Goal: Check status: Check status

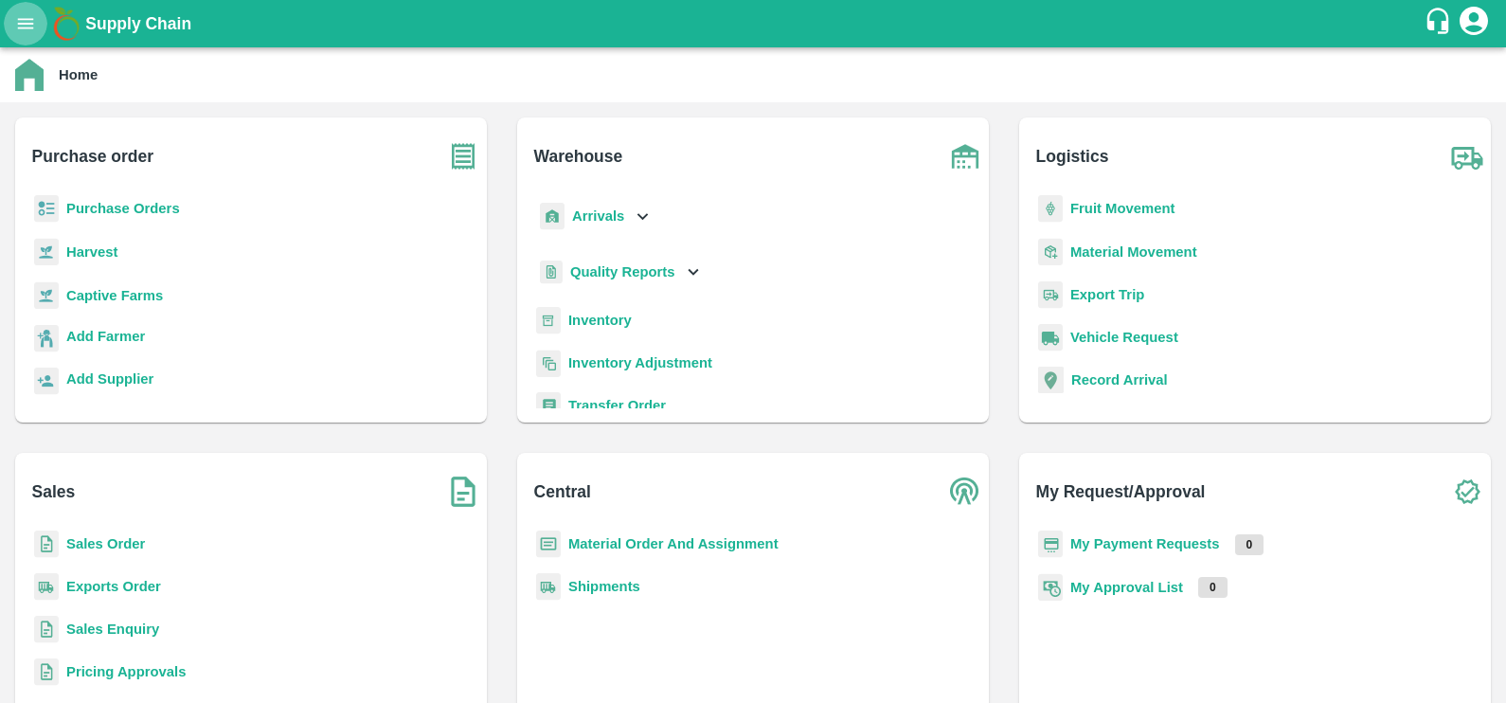
click at [25, 27] on icon "open drawer" at bounding box center [26, 23] width 16 height 10
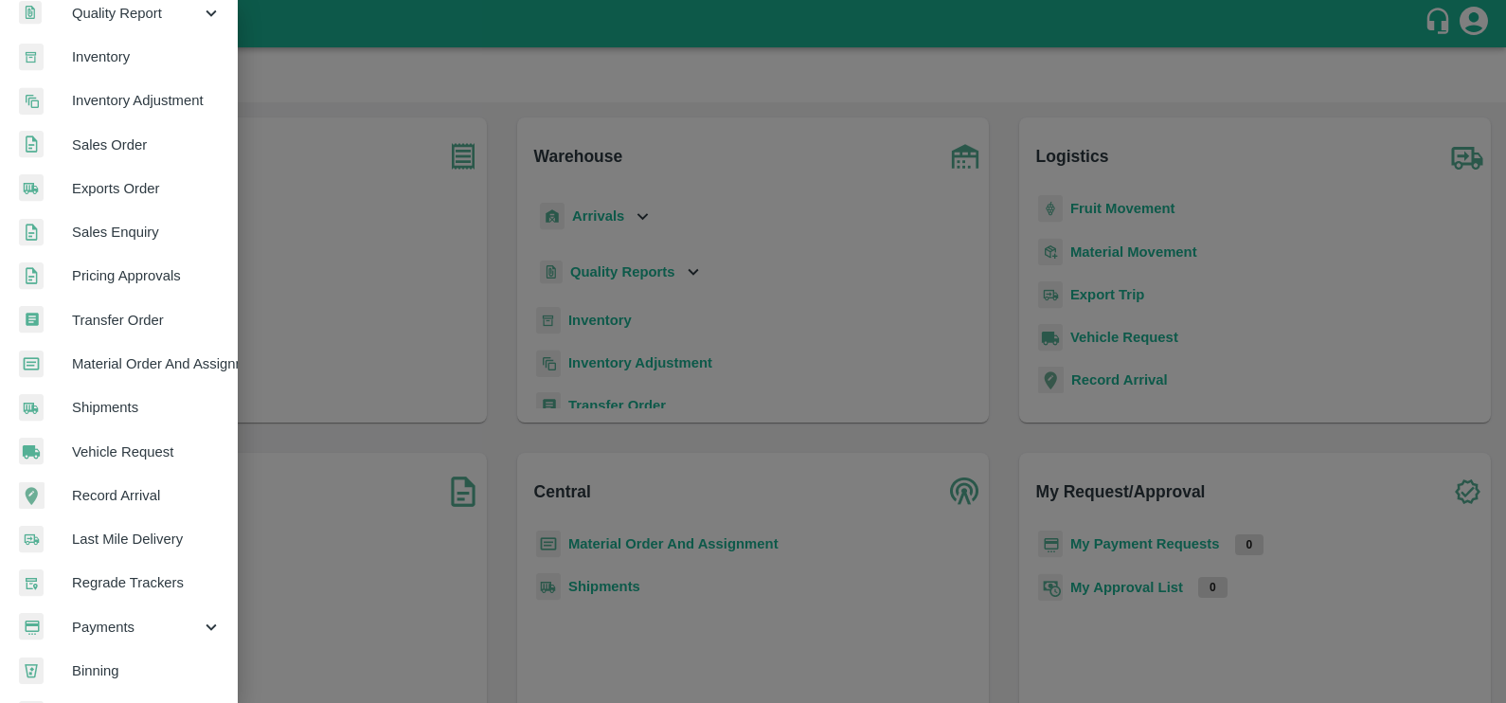
scroll to position [374, 0]
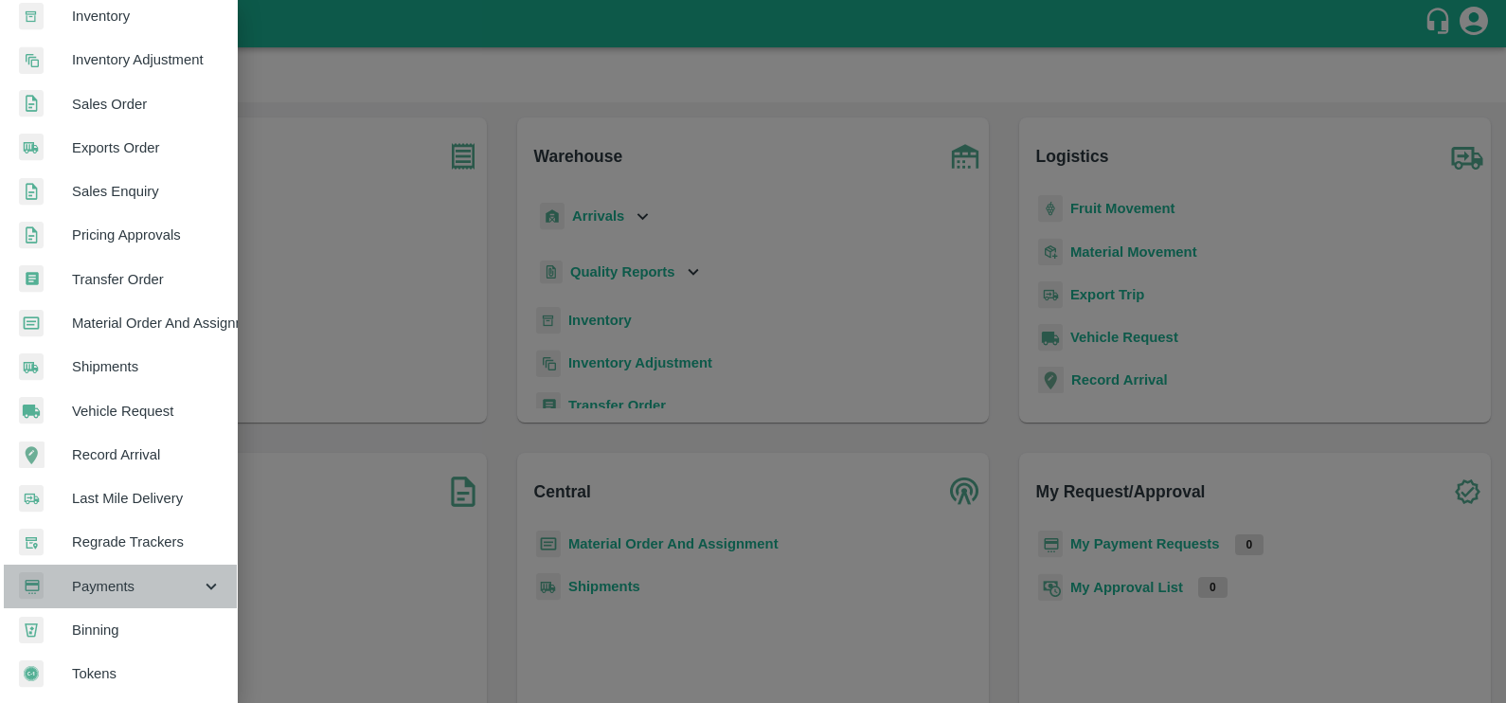
click at [122, 587] on span "Payments" at bounding box center [136, 586] width 129 height 21
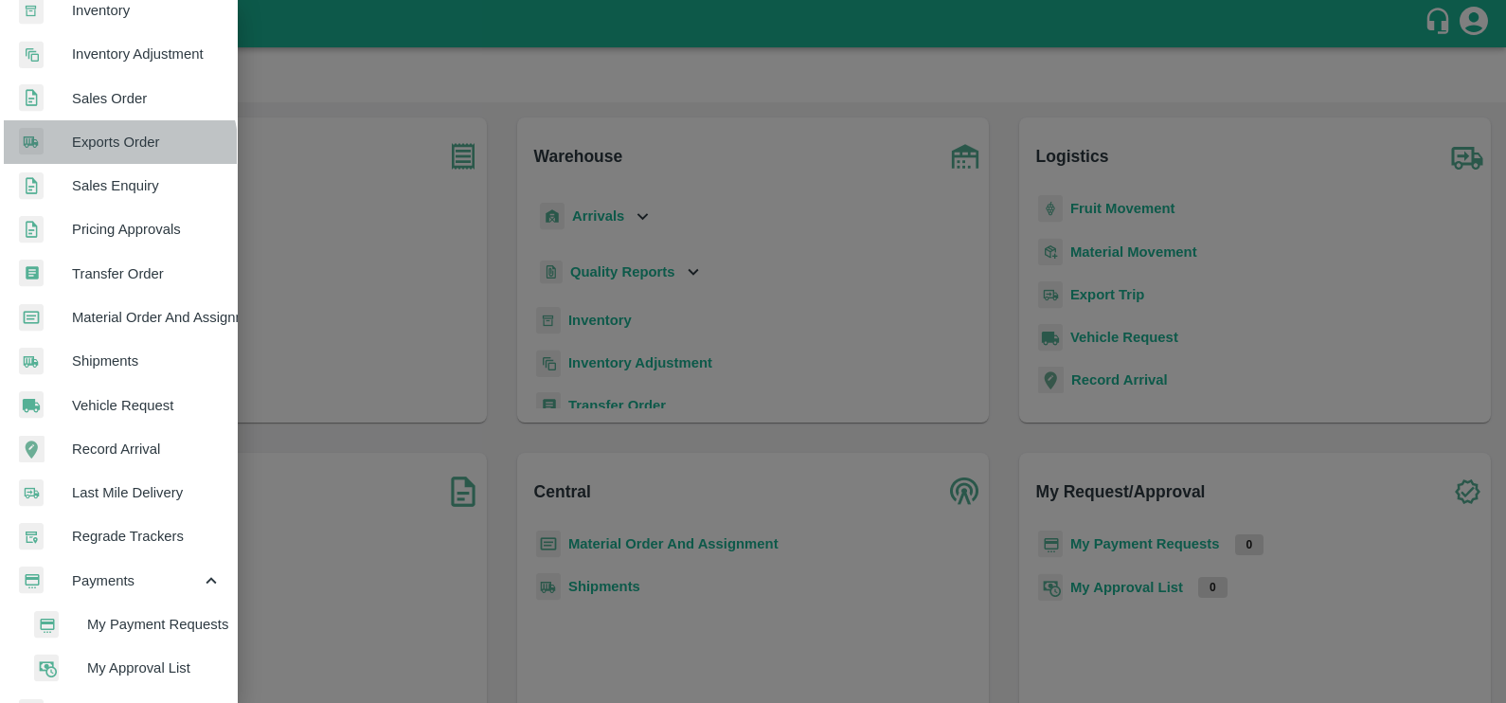
click at [103, 151] on span "Exports Order" at bounding box center [147, 142] width 150 height 21
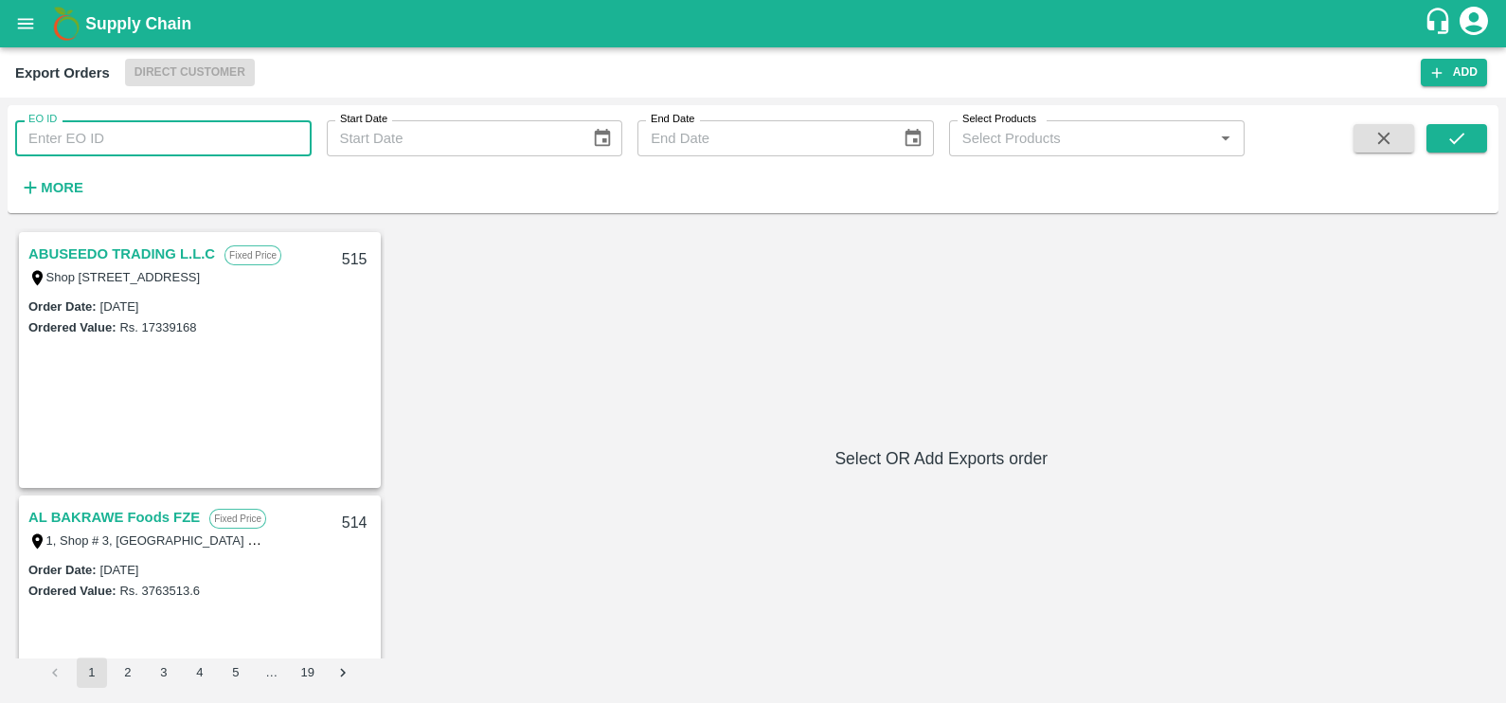
click at [109, 137] on input "EO ID" at bounding box center [163, 138] width 296 height 36
paste input "283"
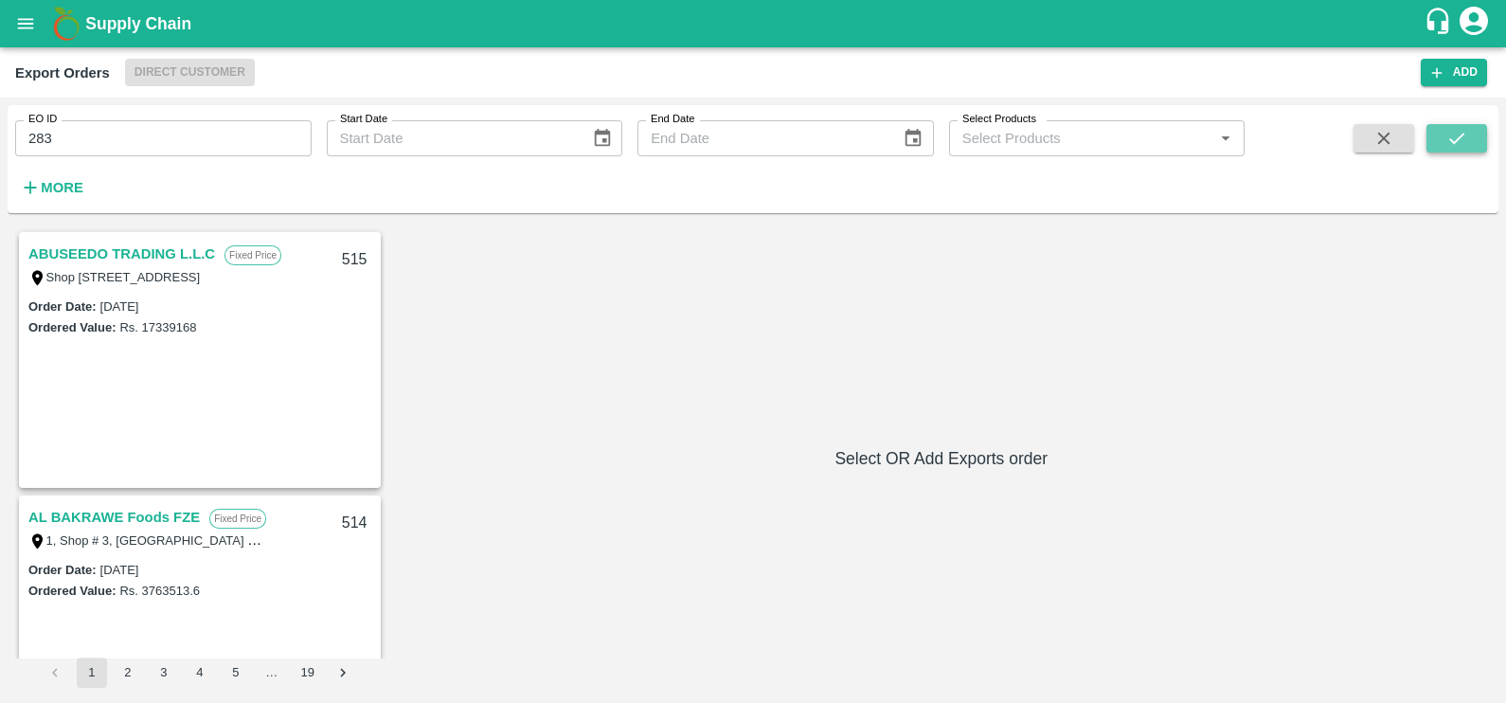
click at [1451, 133] on icon "submit" at bounding box center [1456, 138] width 21 height 21
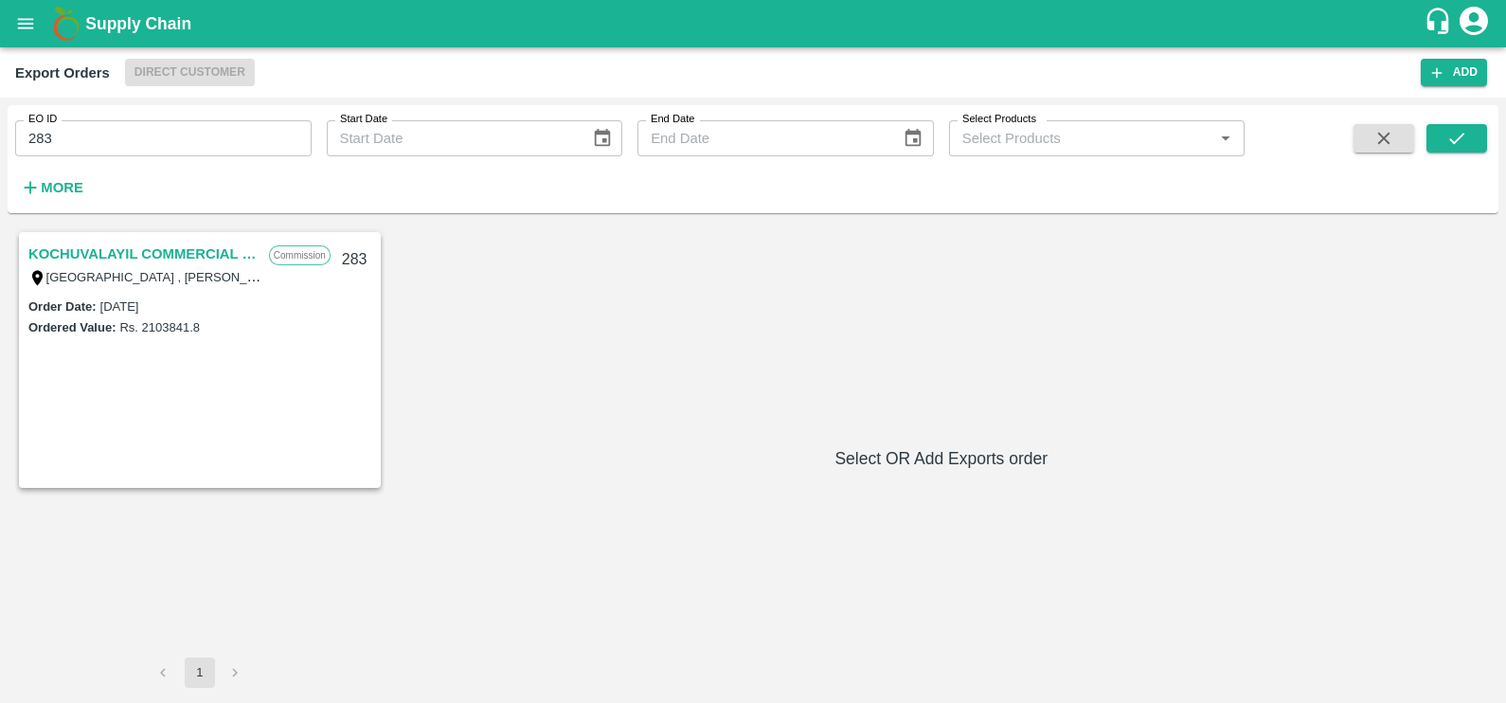
click at [95, 241] on link "KOCHUVALAYIL COMMERCIAL CENTRE LLC" at bounding box center [143, 253] width 231 height 25
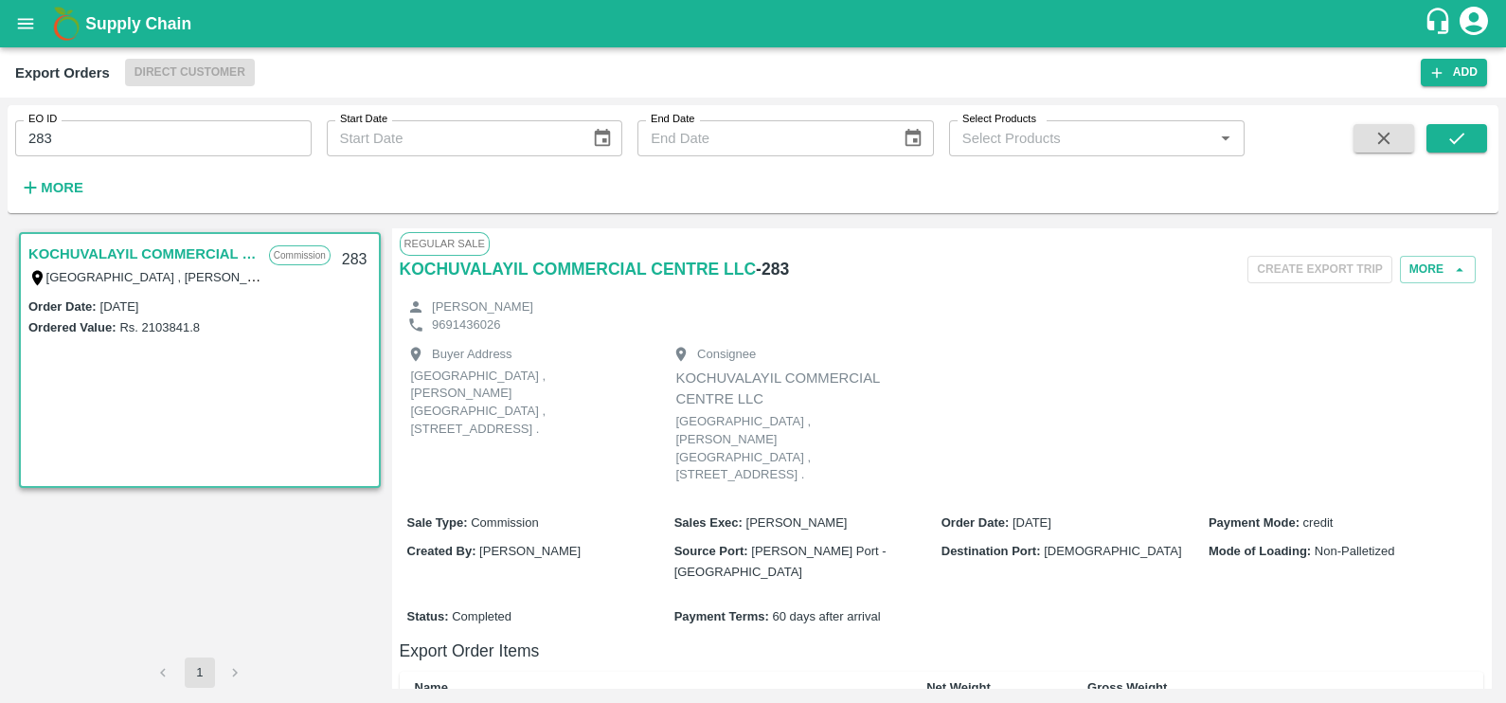
scroll to position [401, 0]
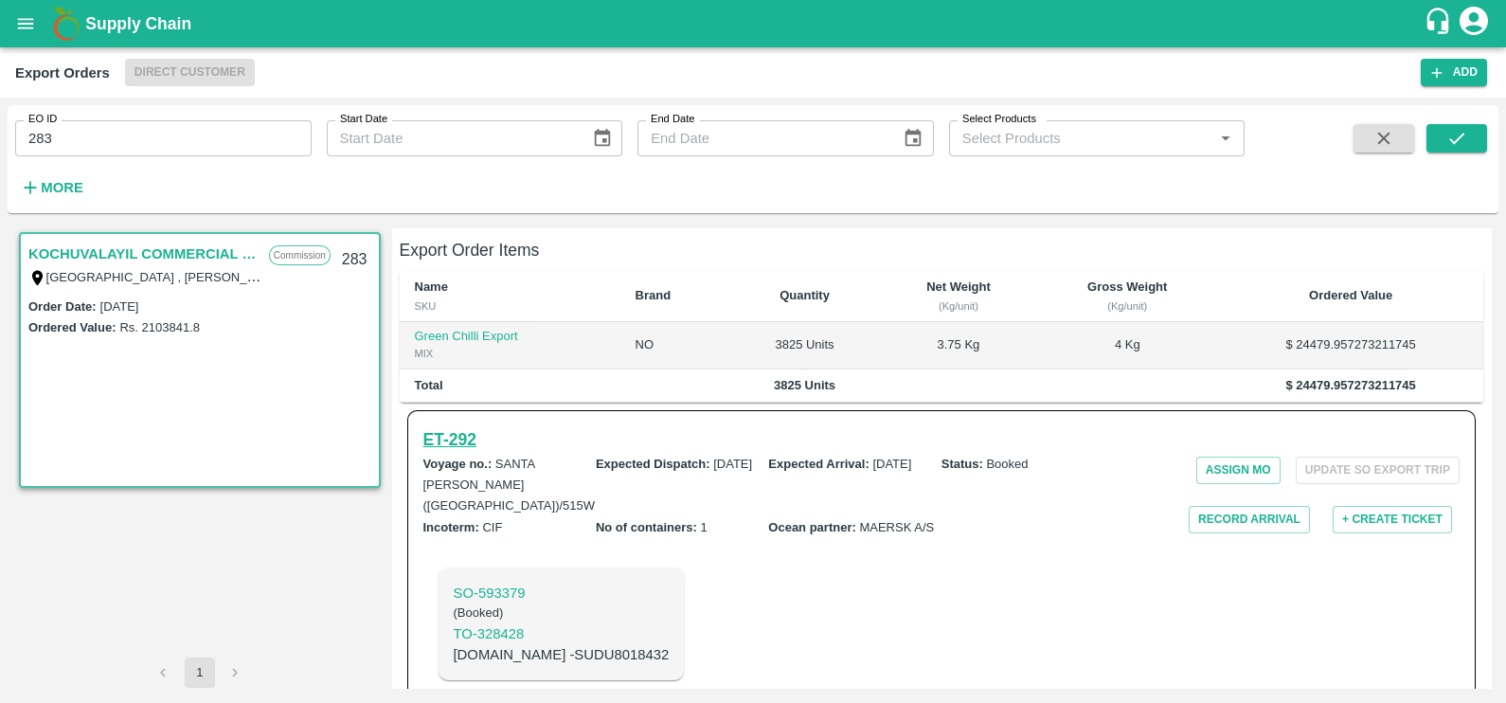
click at [440, 426] on h6 "ET- 292" at bounding box center [449, 439] width 53 height 27
click at [175, 141] on input "283" at bounding box center [163, 138] width 296 height 36
paste input "text"
click at [1466, 134] on icon "submit" at bounding box center [1456, 138] width 21 height 21
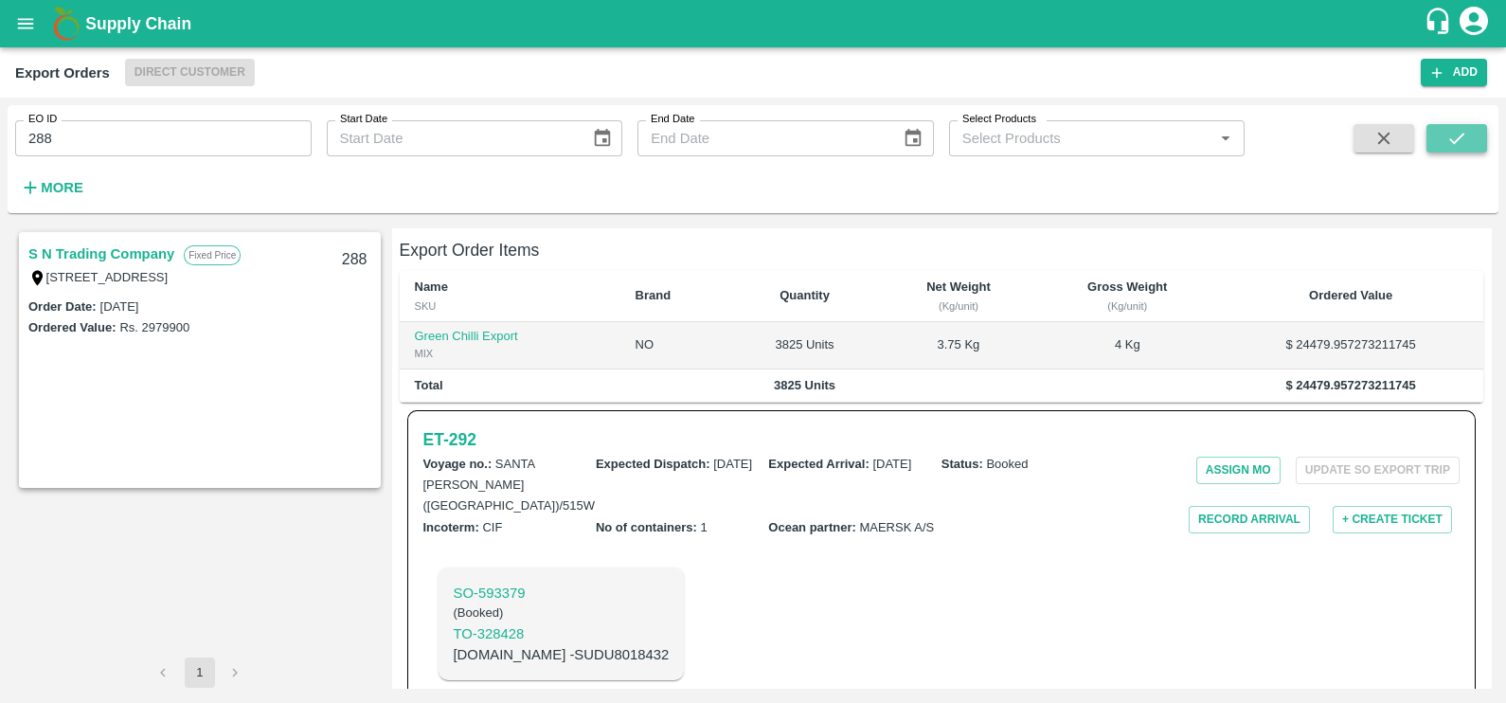
click at [1455, 139] on icon "submit" at bounding box center [1456, 138] width 21 height 21
click at [84, 253] on link "S N Trading Company" at bounding box center [101, 253] width 146 height 25
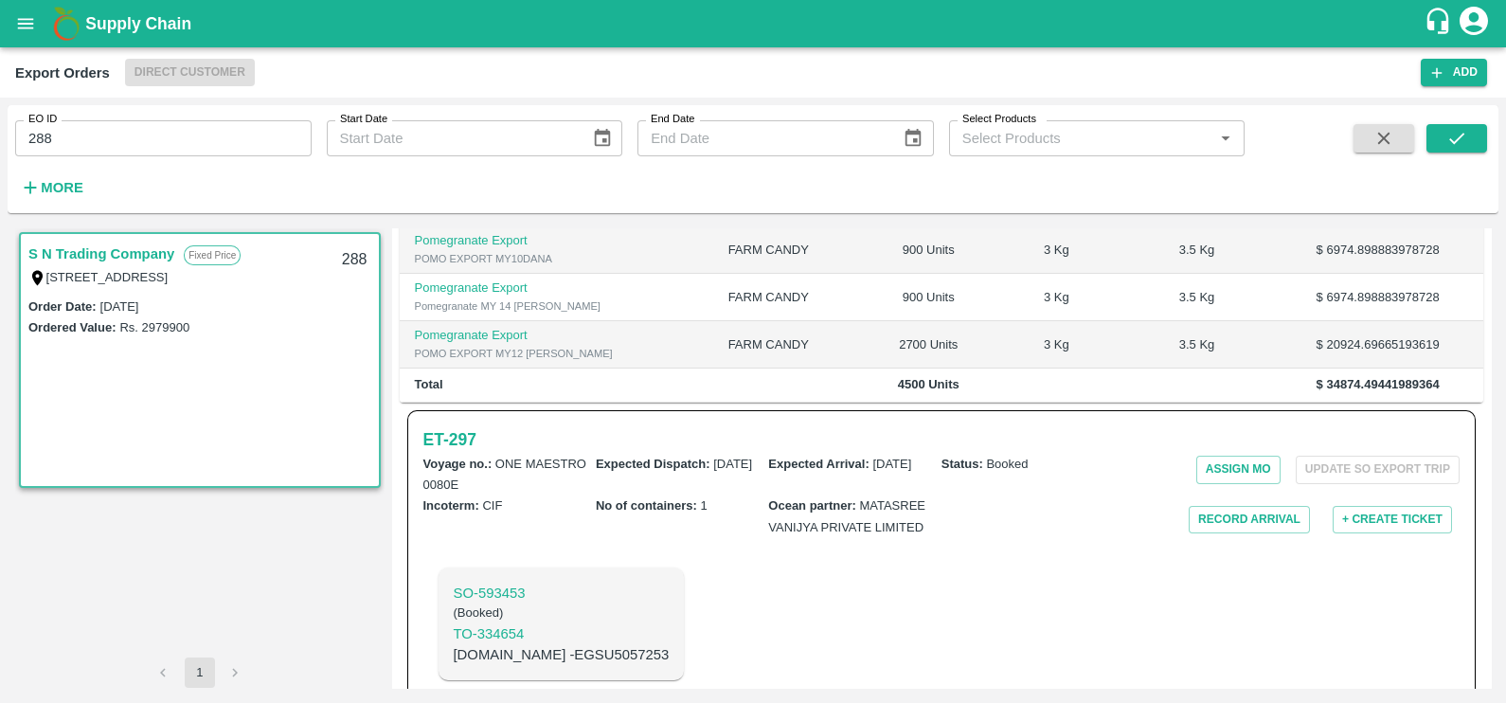
scroll to position [359, 0]
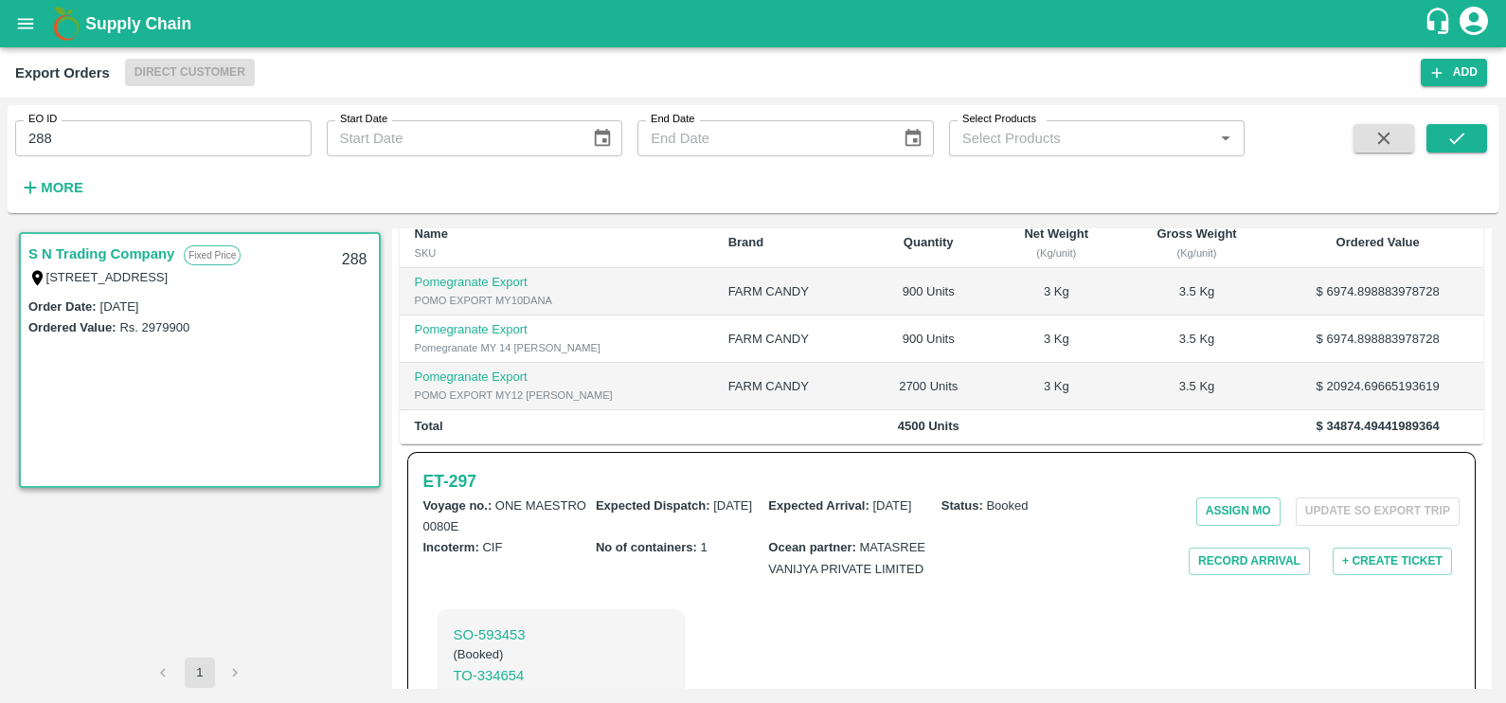
click at [542, 81] on div "Export Orders Direct Customer" at bounding box center [717, 72] width 1405 height 27
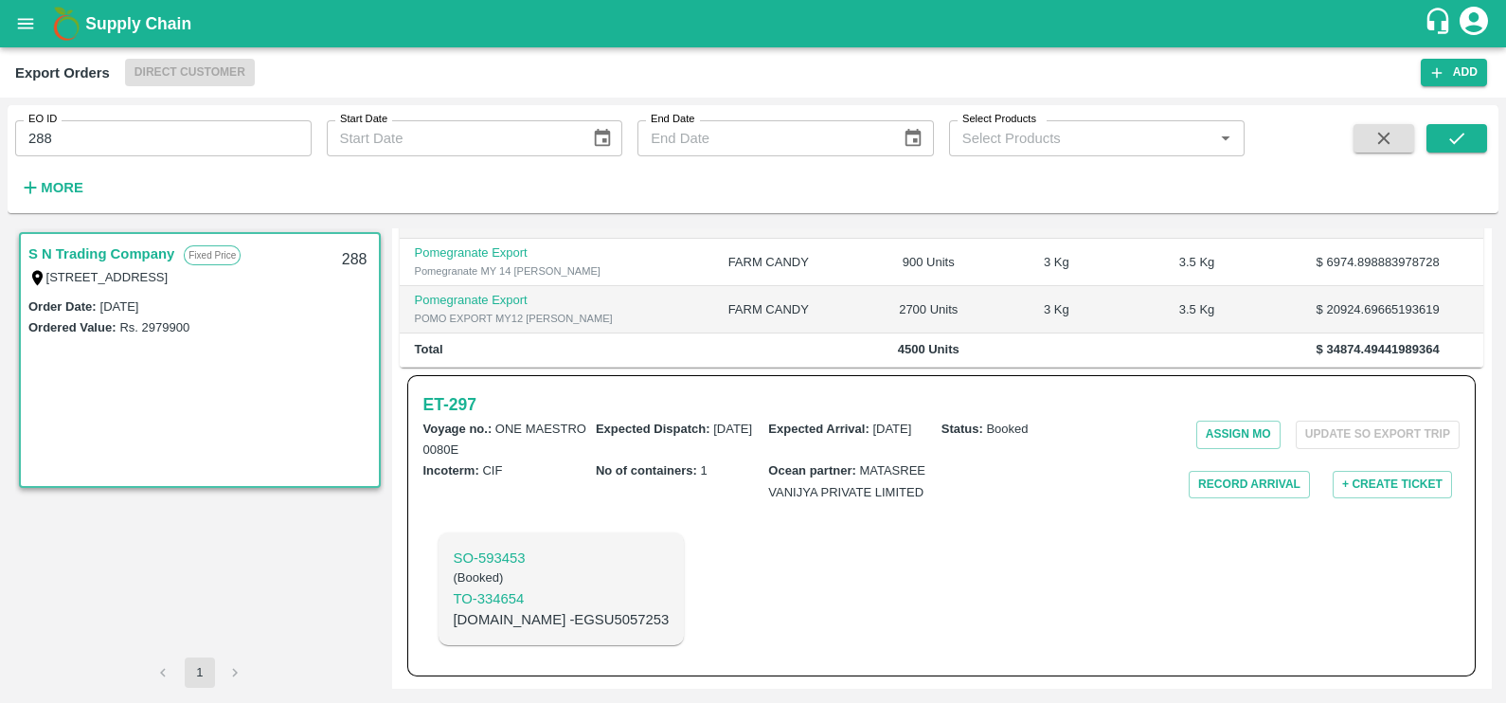
click at [118, 251] on link "S N Trading Company" at bounding box center [101, 253] width 146 height 25
click at [431, 402] on h6 "ET- 297" at bounding box center [449, 404] width 53 height 27
click at [167, 138] on input "288" at bounding box center [163, 138] width 296 height 36
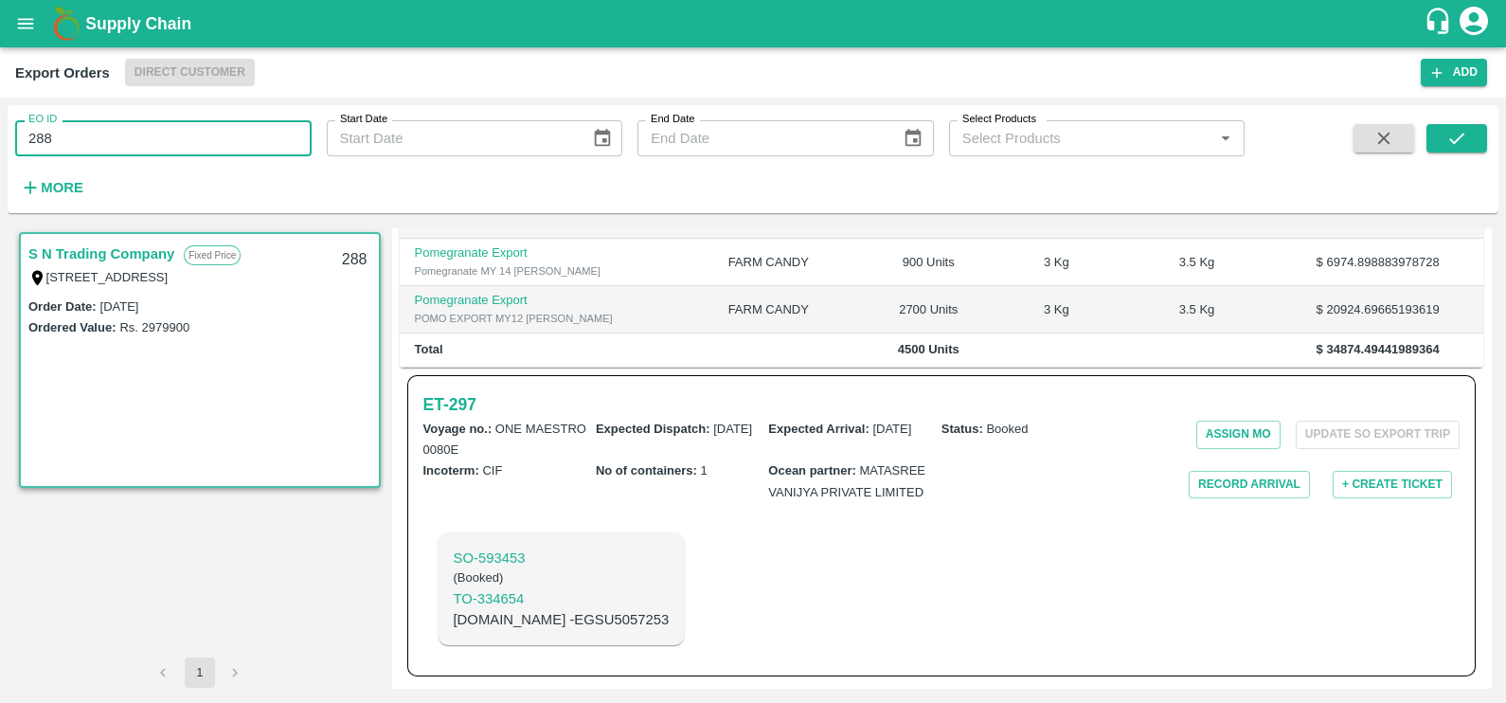
paste input "text"
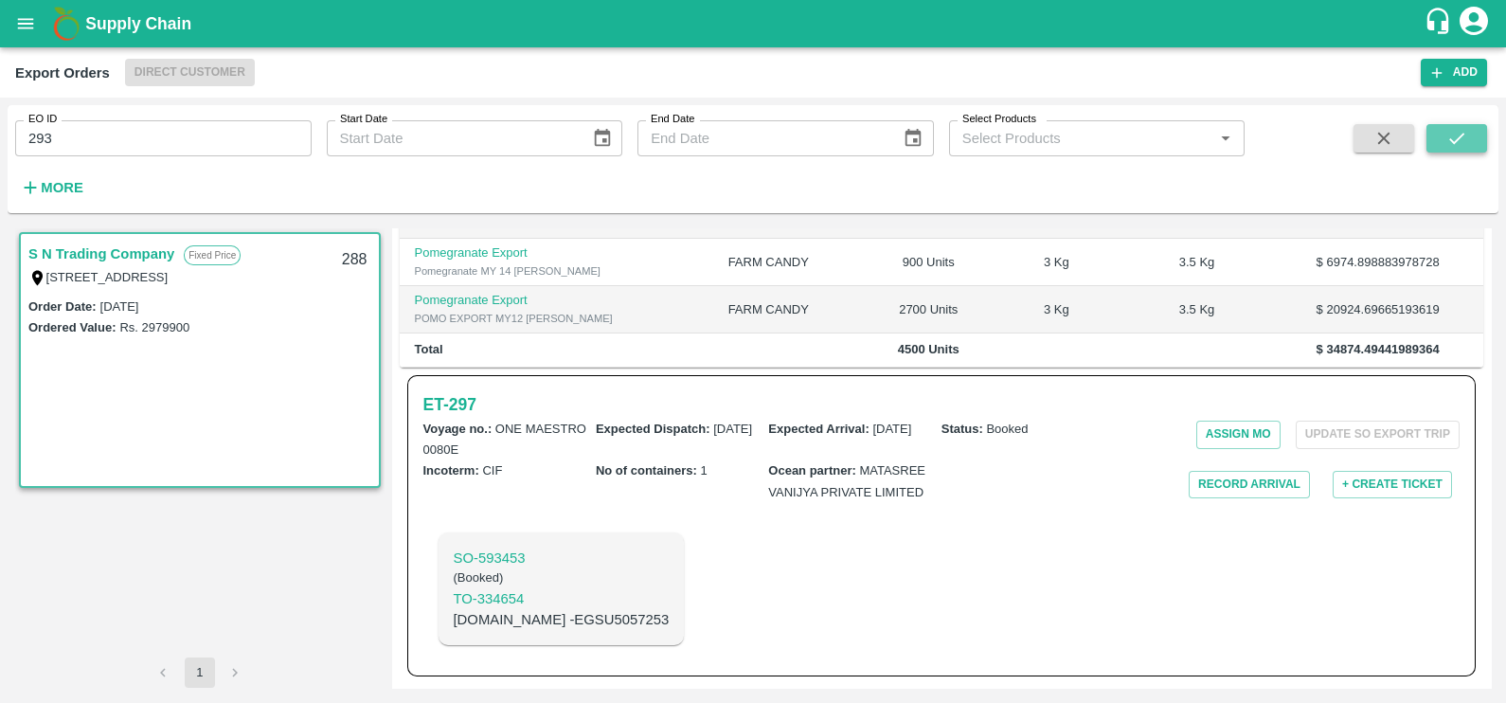
click at [1434, 142] on button "submit" at bounding box center [1456, 138] width 61 height 28
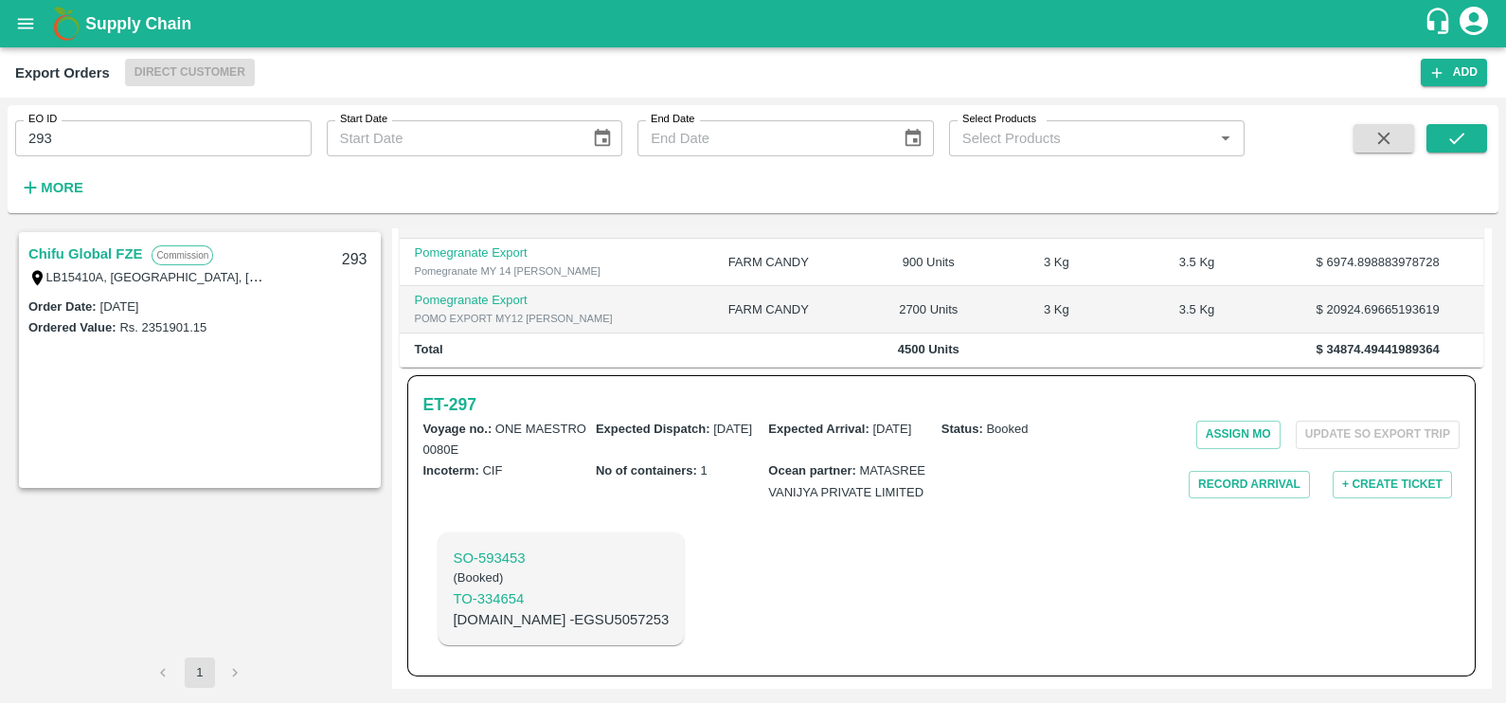
click at [64, 252] on link "Chifu Global FZE" at bounding box center [85, 253] width 114 height 25
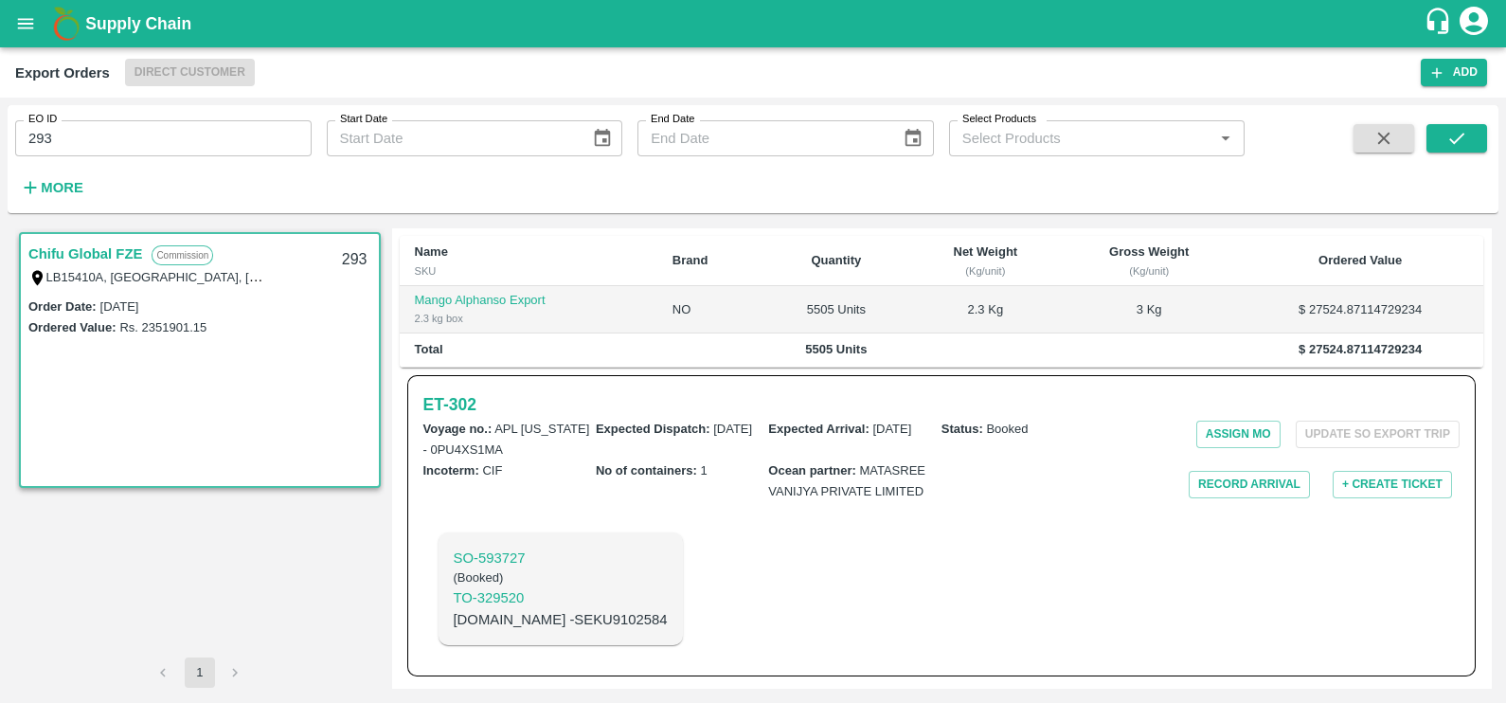
scroll to position [395, 0]
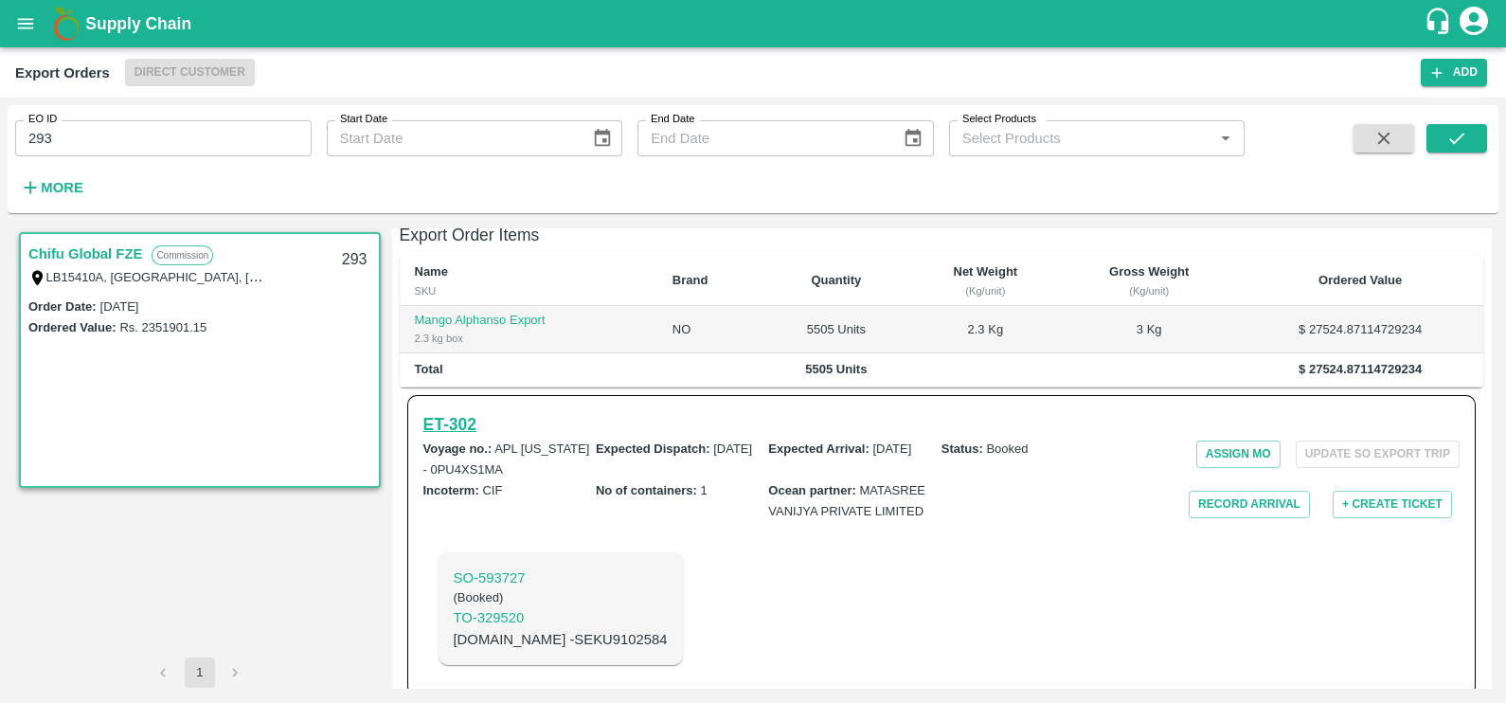
click at [445, 411] on h6 "ET- 302" at bounding box center [449, 424] width 53 height 27
click at [1458, 133] on icon "submit" at bounding box center [1456, 138] width 21 height 21
click at [98, 250] on link "Chifu Global FZE" at bounding box center [85, 253] width 114 height 25
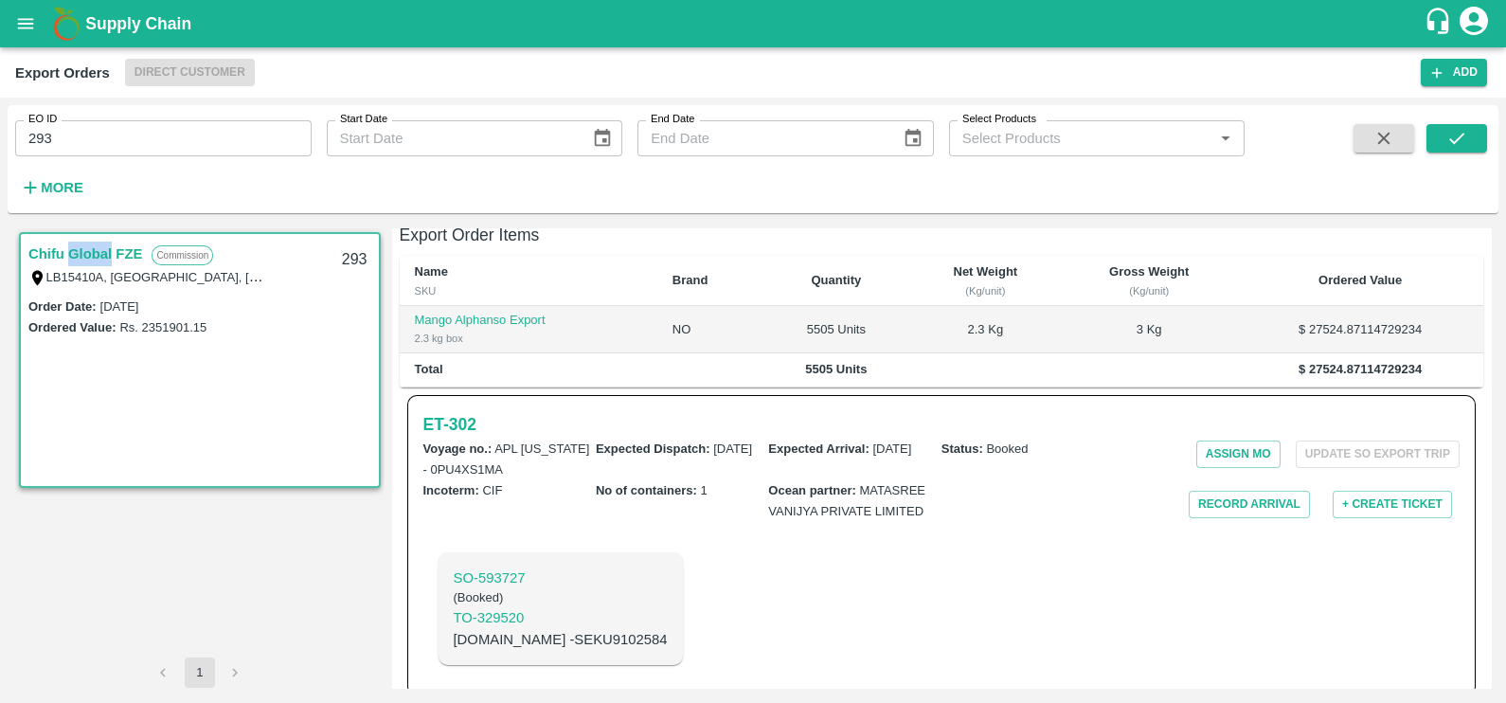
click at [98, 250] on link "Chifu Global FZE" at bounding box center [85, 253] width 114 height 25
drag, startPoint x: 98, startPoint y: 250, endPoint x: 234, endPoint y: 409, distance: 209.5
click at [234, 409] on div "Order Date : 15 Apr 2025 Ordered Value: Rs. 2351901.15" at bounding box center [200, 390] width 358 height 191
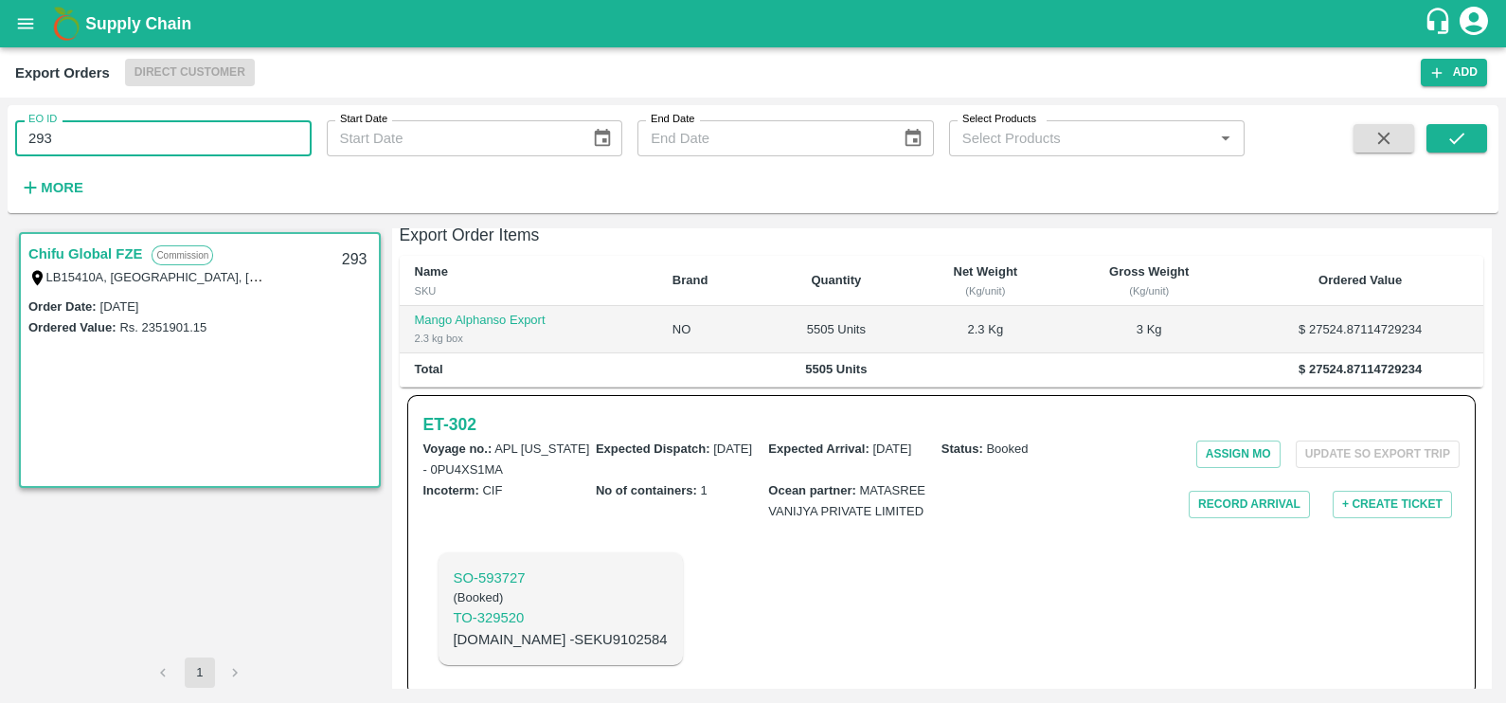
click at [149, 133] on input "293" at bounding box center [163, 138] width 296 height 36
paste input "text"
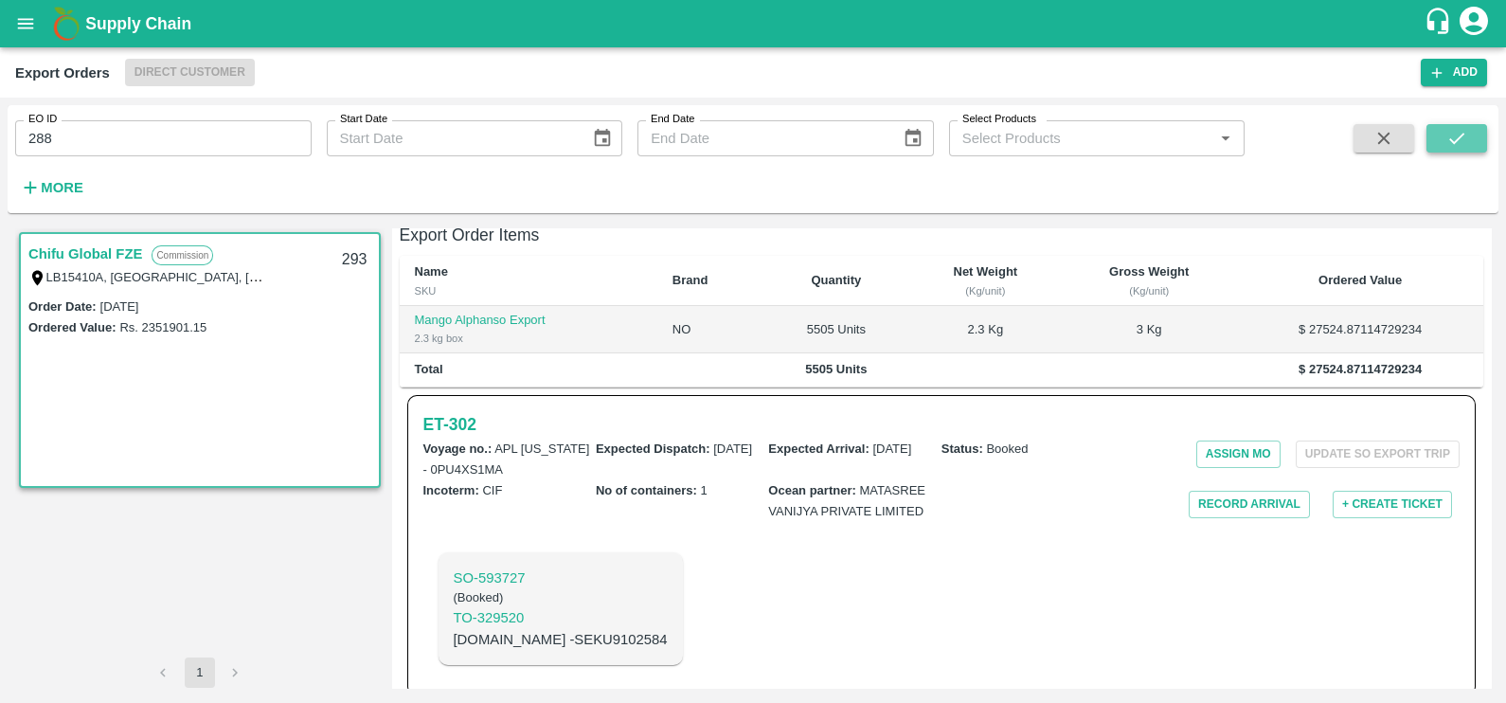
click at [1470, 142] on button "submit" at bounding box center [1456, 138] width 61 height 28
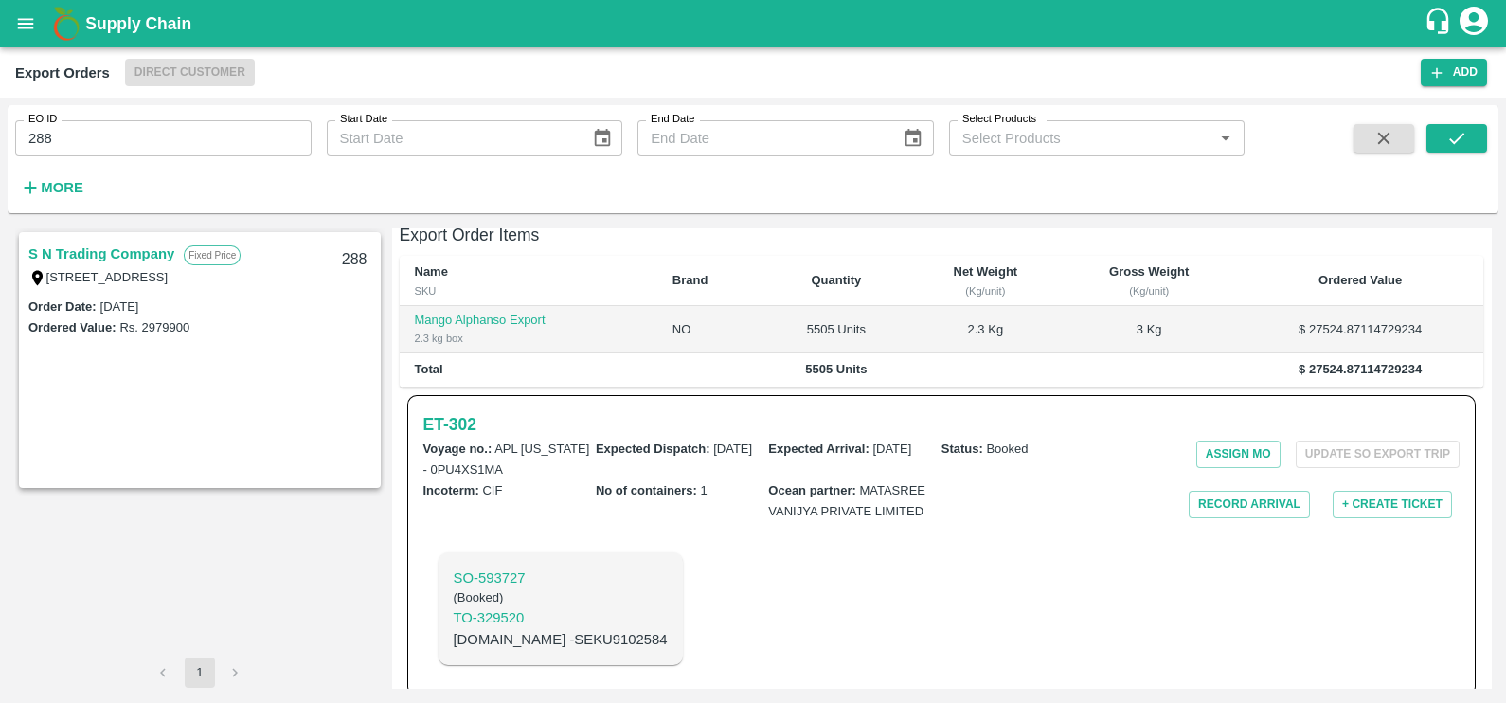
click at [80, 255] on link "S N Trading Company" at bounding box center [101, 253] width 146 height 25
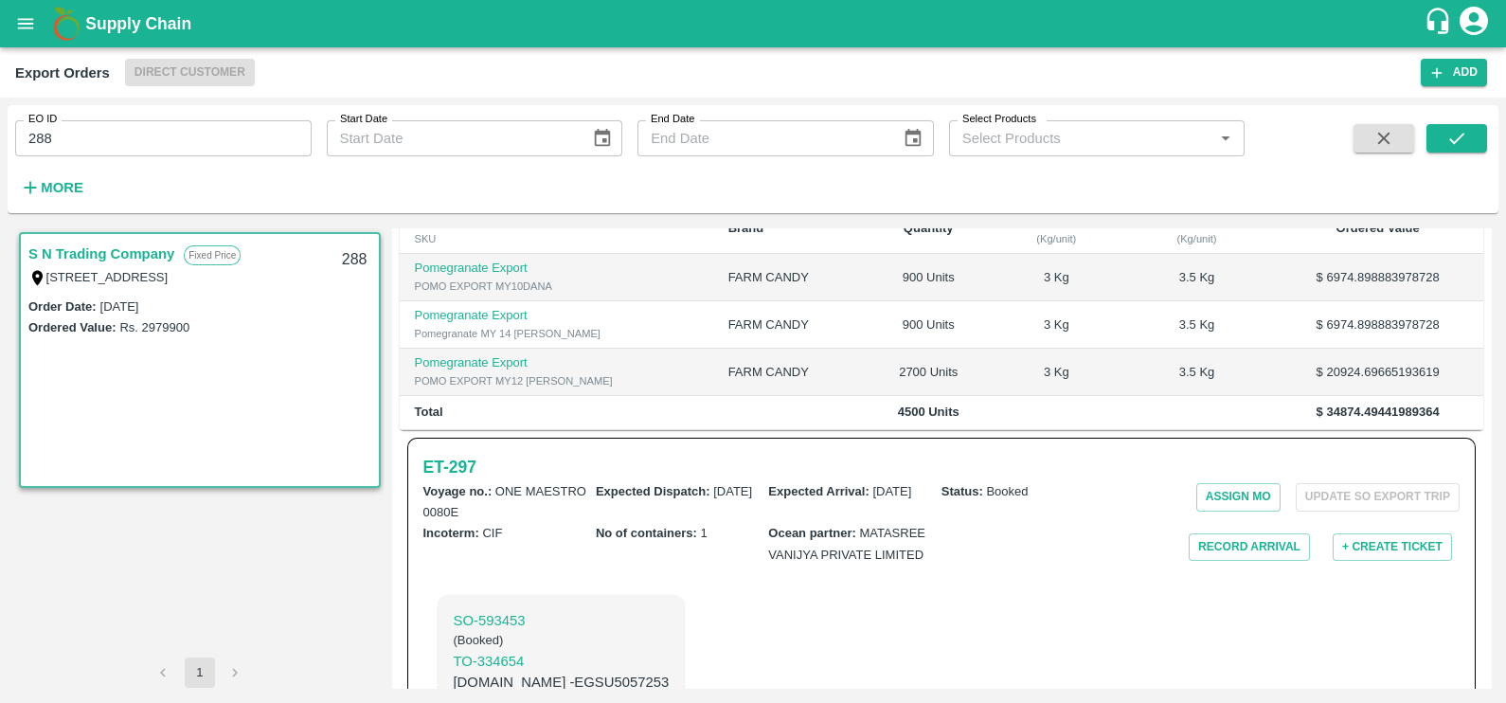
scroll to position [468, 0]
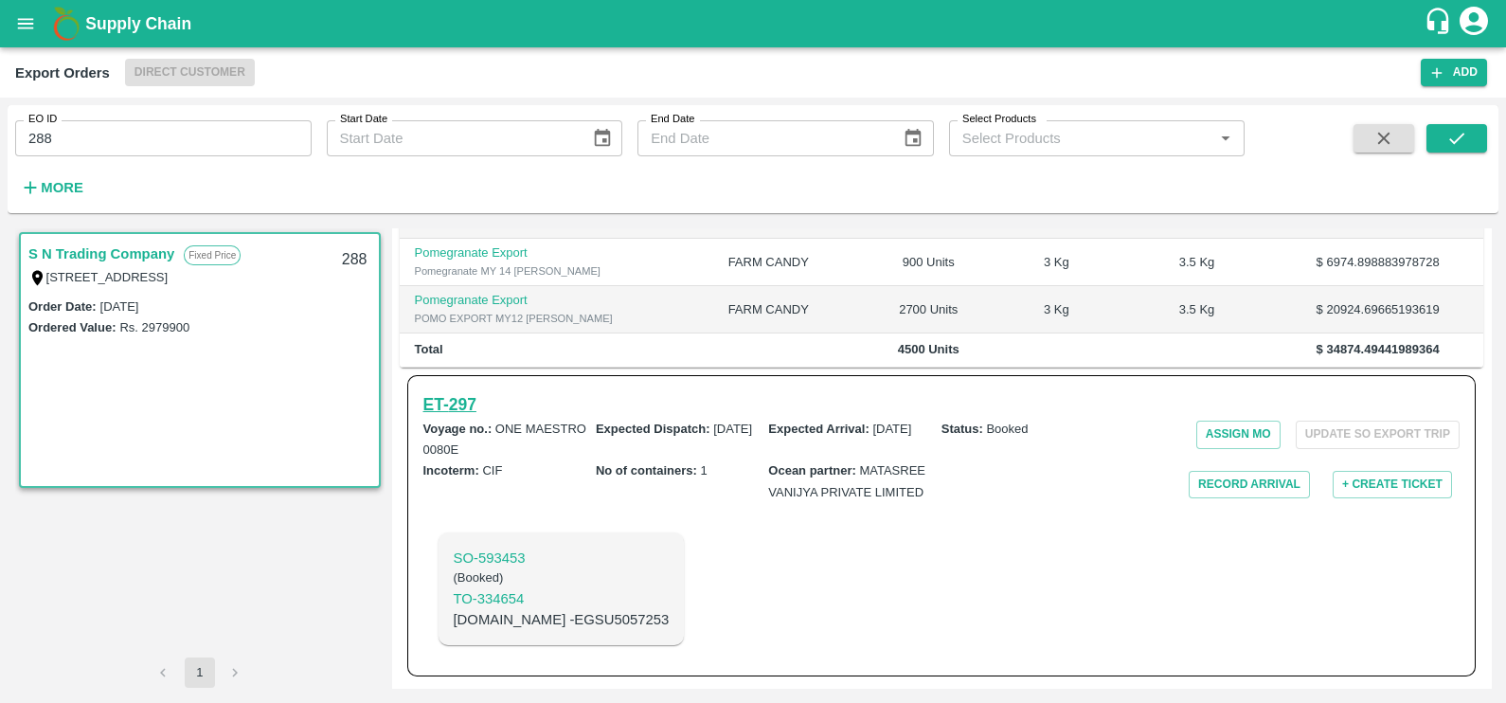
click at [440, 391] on h6 "ET- 297" at bounding box center [449, 404] width 53 height 27
click at [162, 136] on input "288" at bounding box center [163, 138] width 296 height 36
paste input "text"
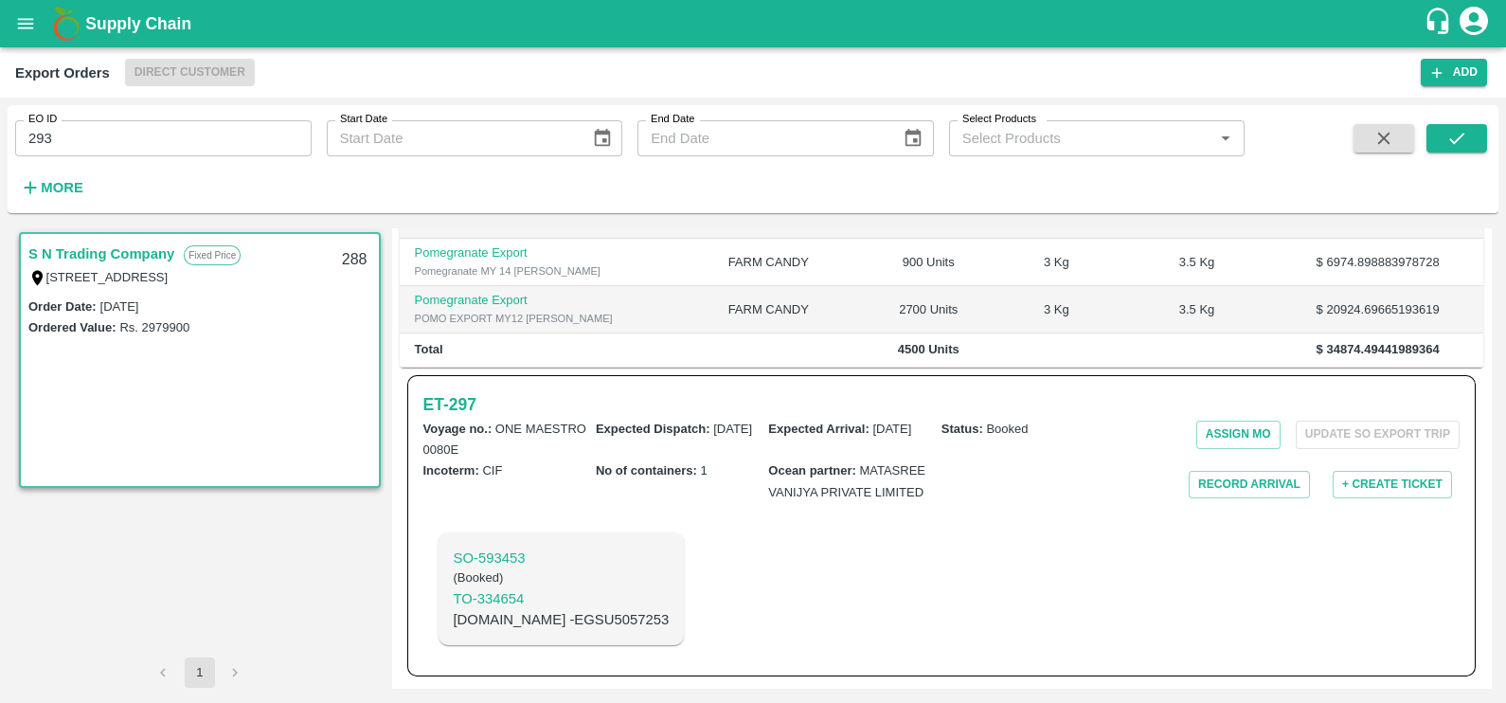
click at [1424, 135] on div at bounding box center [1425, 163] width 123 height 78
click at [1434, 133] on button "submit" at bounding box center [1456, 138] width 61 height 28
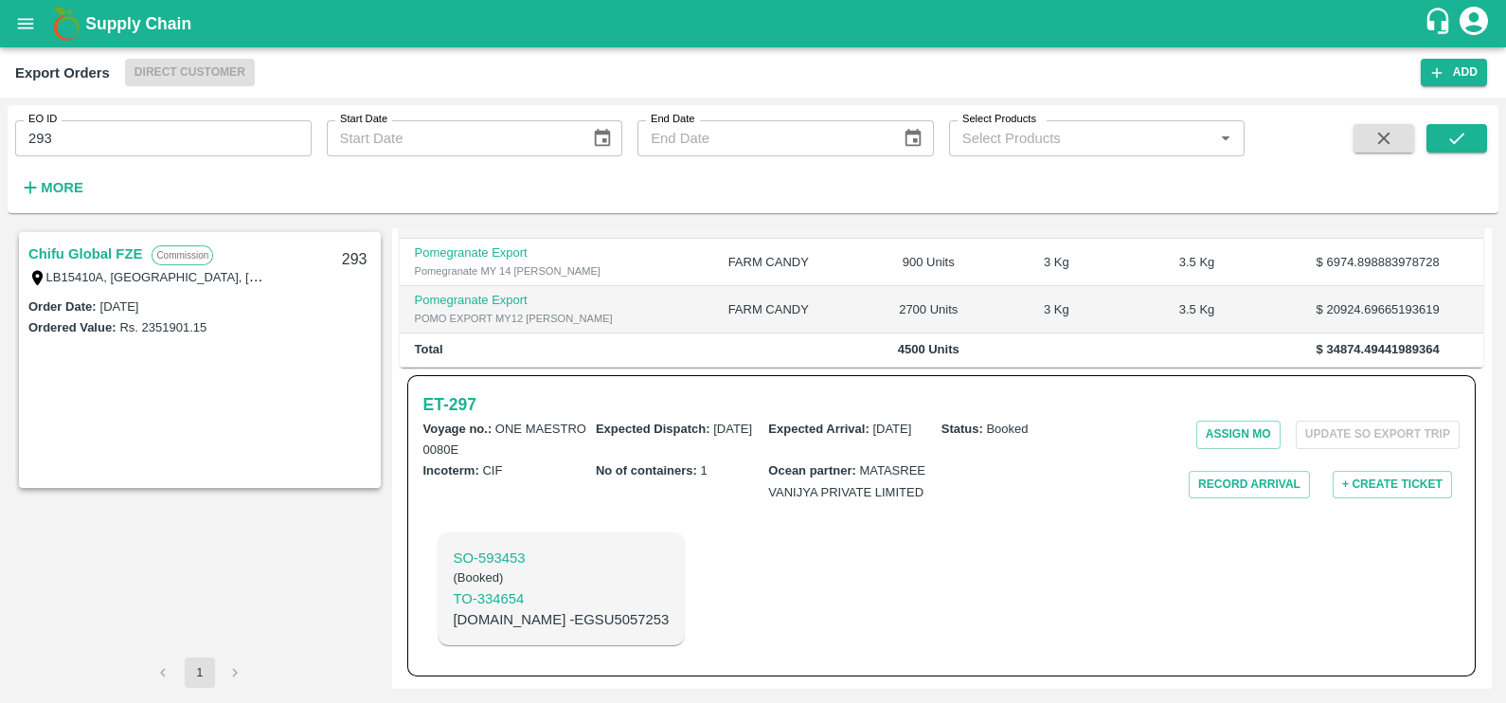
click at [72, 250] on link "Chifu Global FZE" at bounding box center [85, 253] width 114 height 25
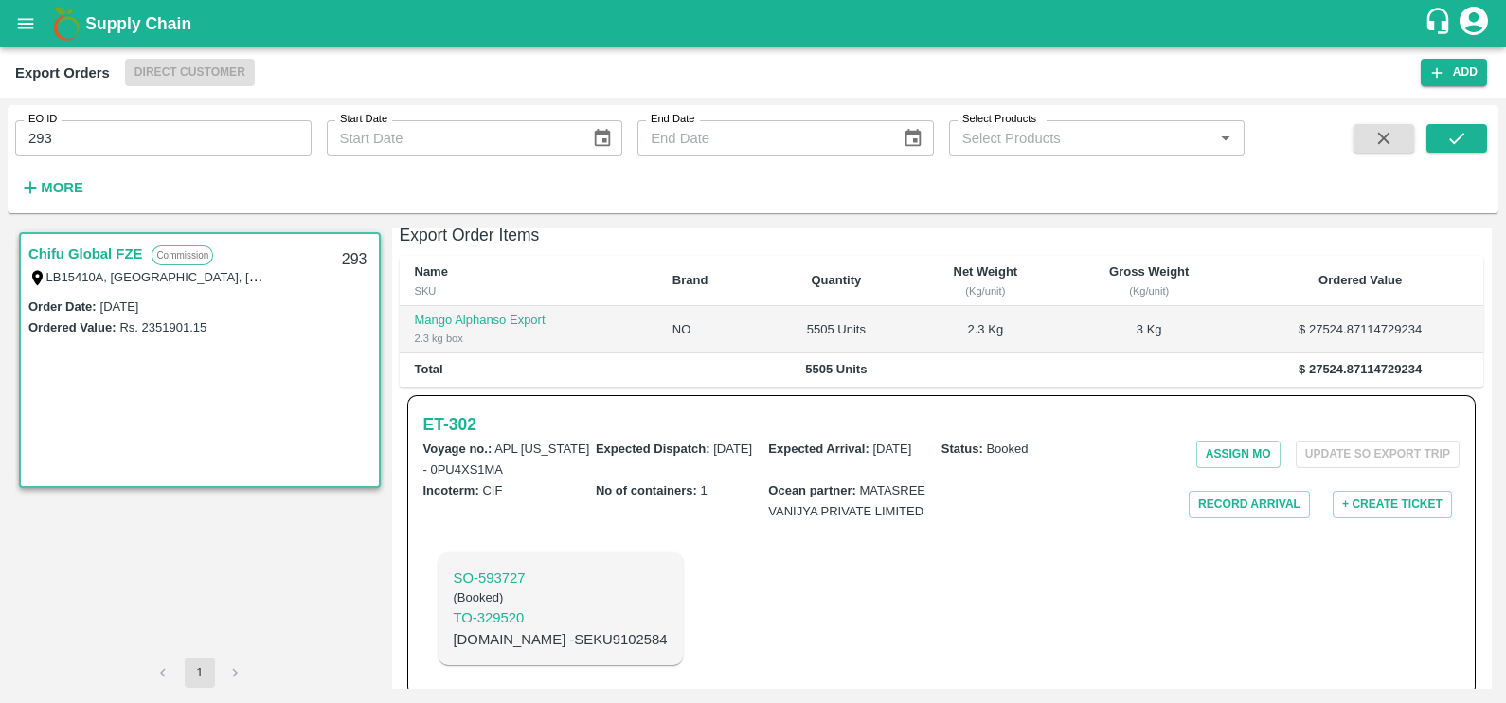
scroll to position [394, 0]
click at [450, 412] on h6 "ET- 302" at bounding box center [449, 425] width 53 height 27
click at [146, 142] on input "293" at bounding box center [163, 138] width 296 height 36
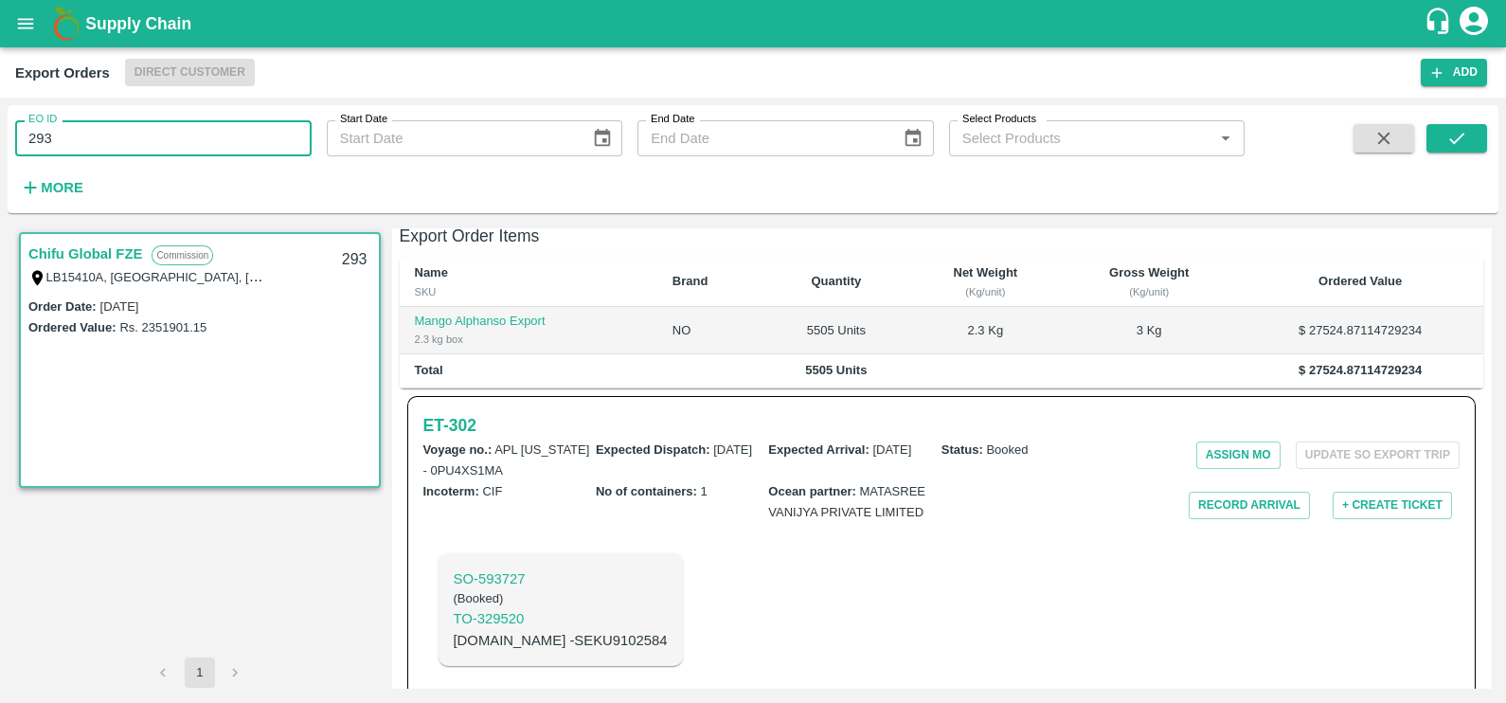
paste input "text"
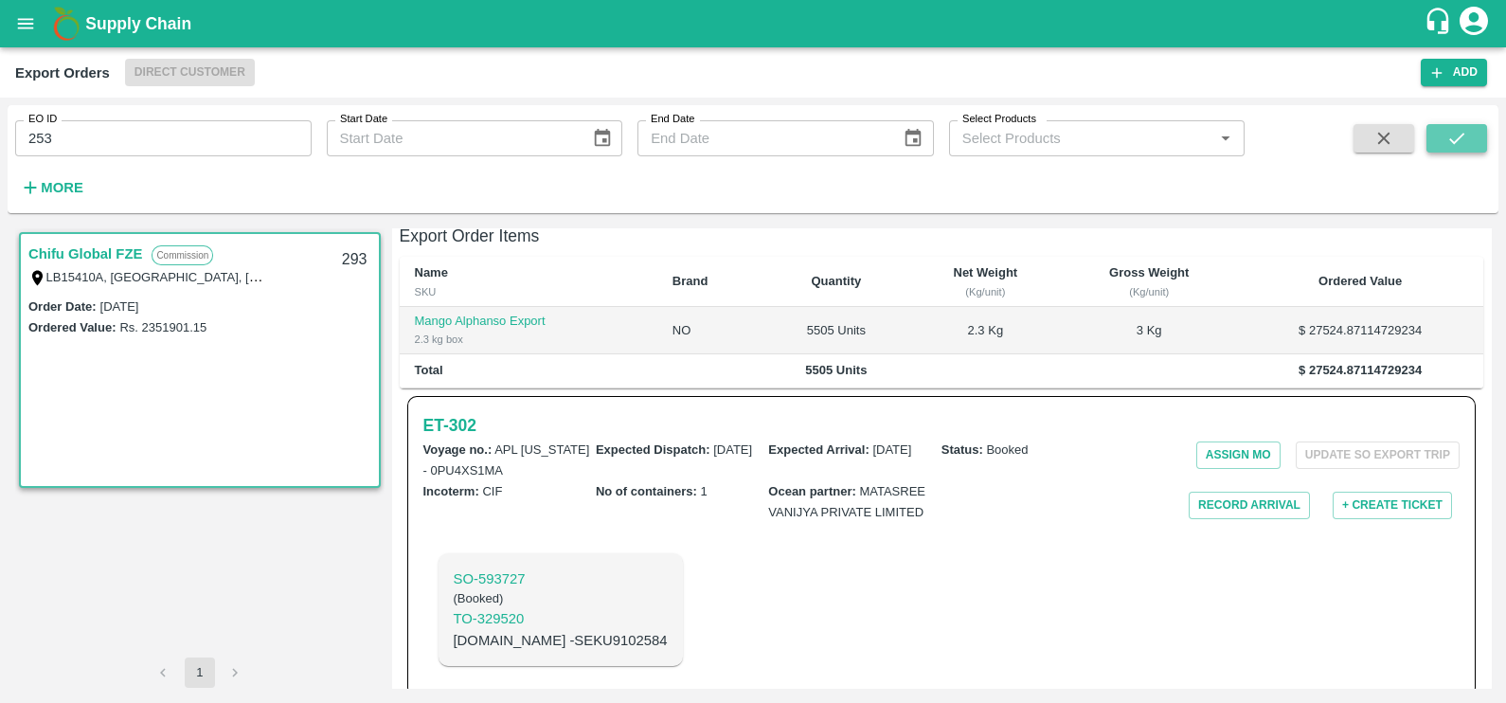
click at [1453, 142] on icon "submit" at bounding box center [1456, 138] width 15 height 11
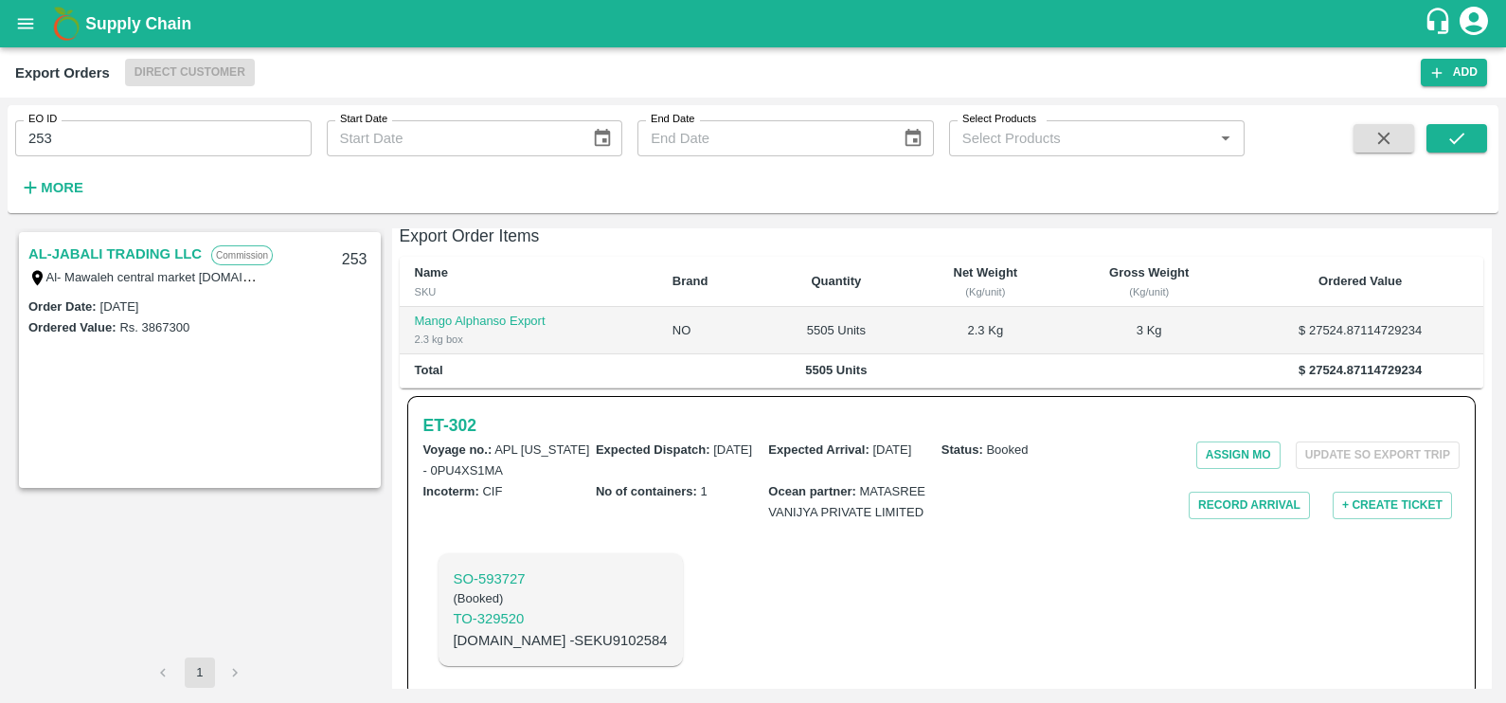
click at [172, 248] on link "AL-JABALI TRADING LLC" at bounding box center [114, 253] width 173 height 25
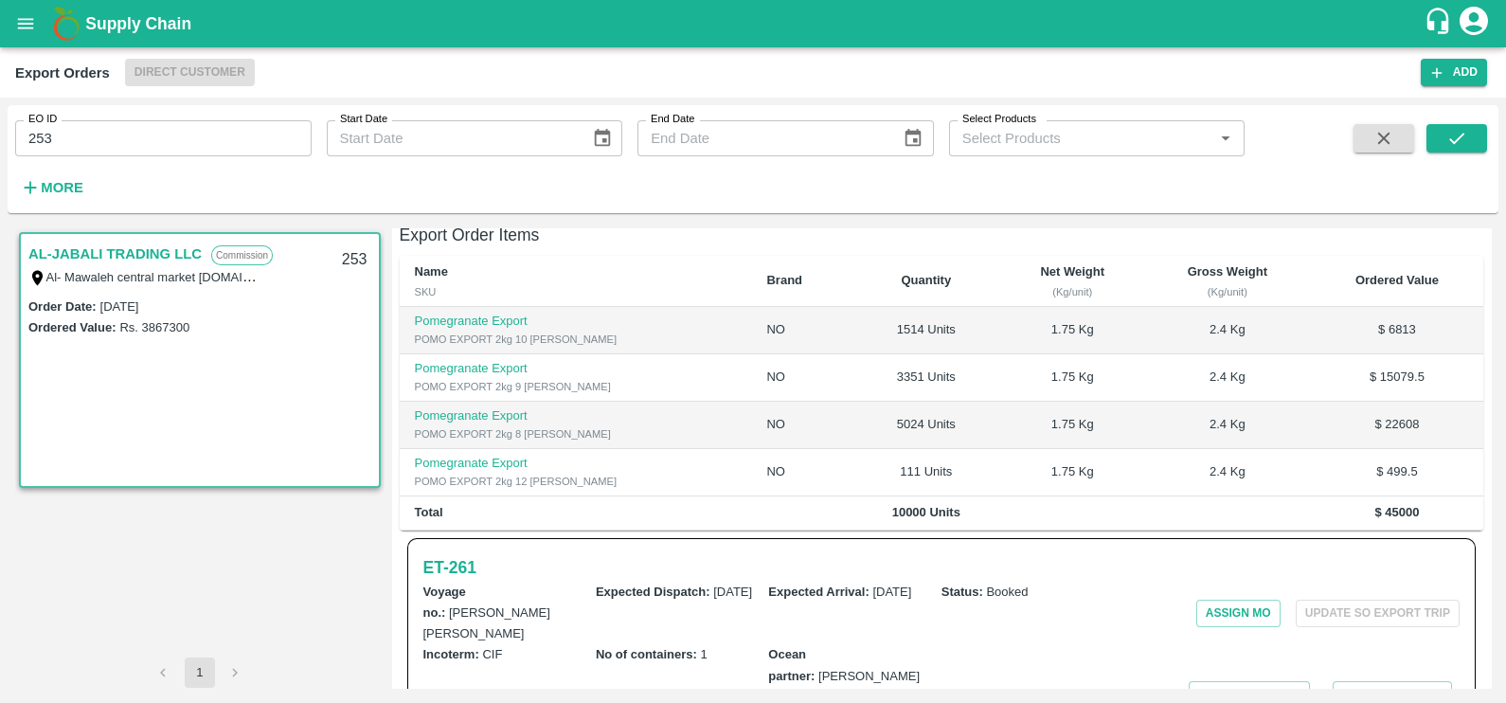
scroll to position [515, 0]
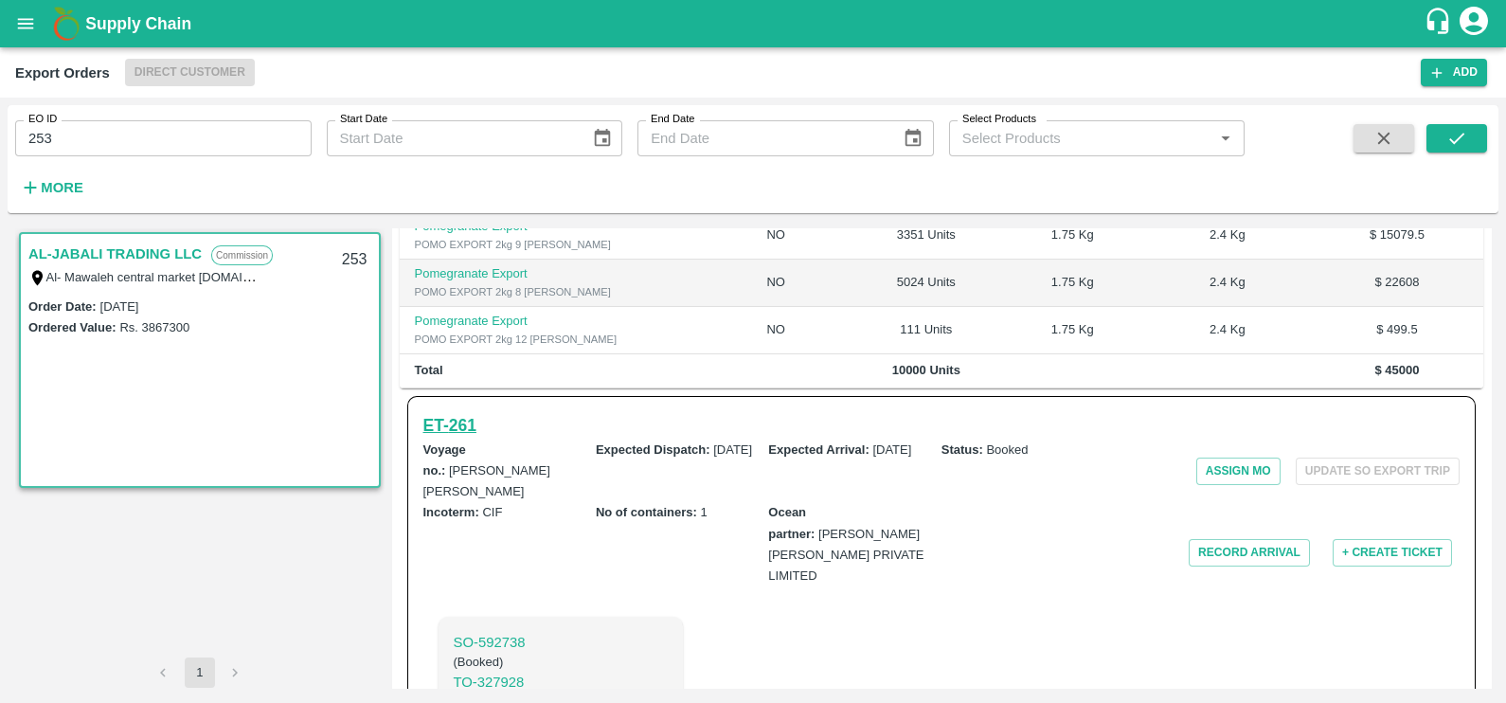
click at [450, 412] on h6 "ET- 261" at bounding box center [449, 425] width 53 height 27
click at [1453, 137] on icon "submit" at bounding box center [1456, 138] width 21 height 21
click at [467, 412] on h6 "ET- 261" at bounding box center [449, 425] width 53 height 27
click at [207, 150] on input "253" at bounding box center [163, 138] width 296 height 36
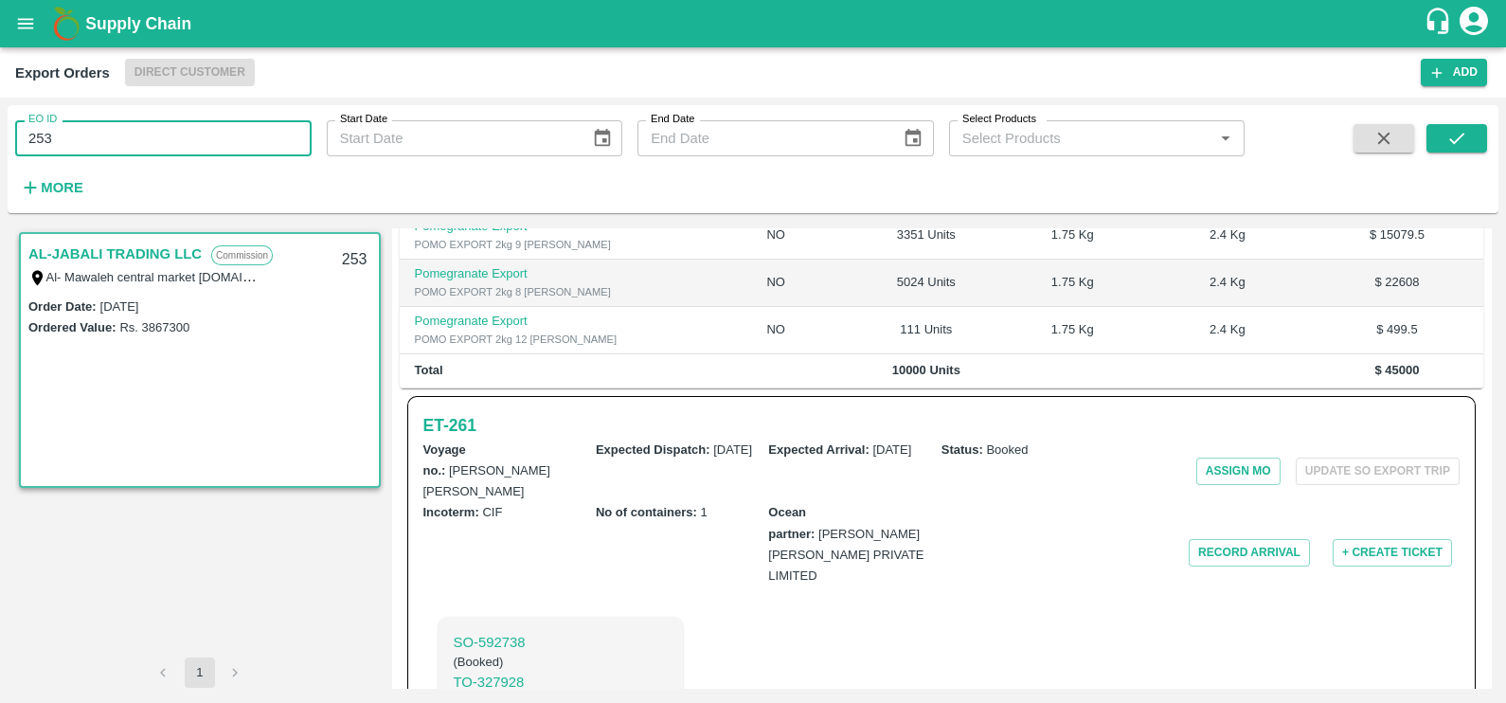
paste input "text"
click at [1440, 134] on button "submit" at bounding box center [1456, 138] width 61 height 28
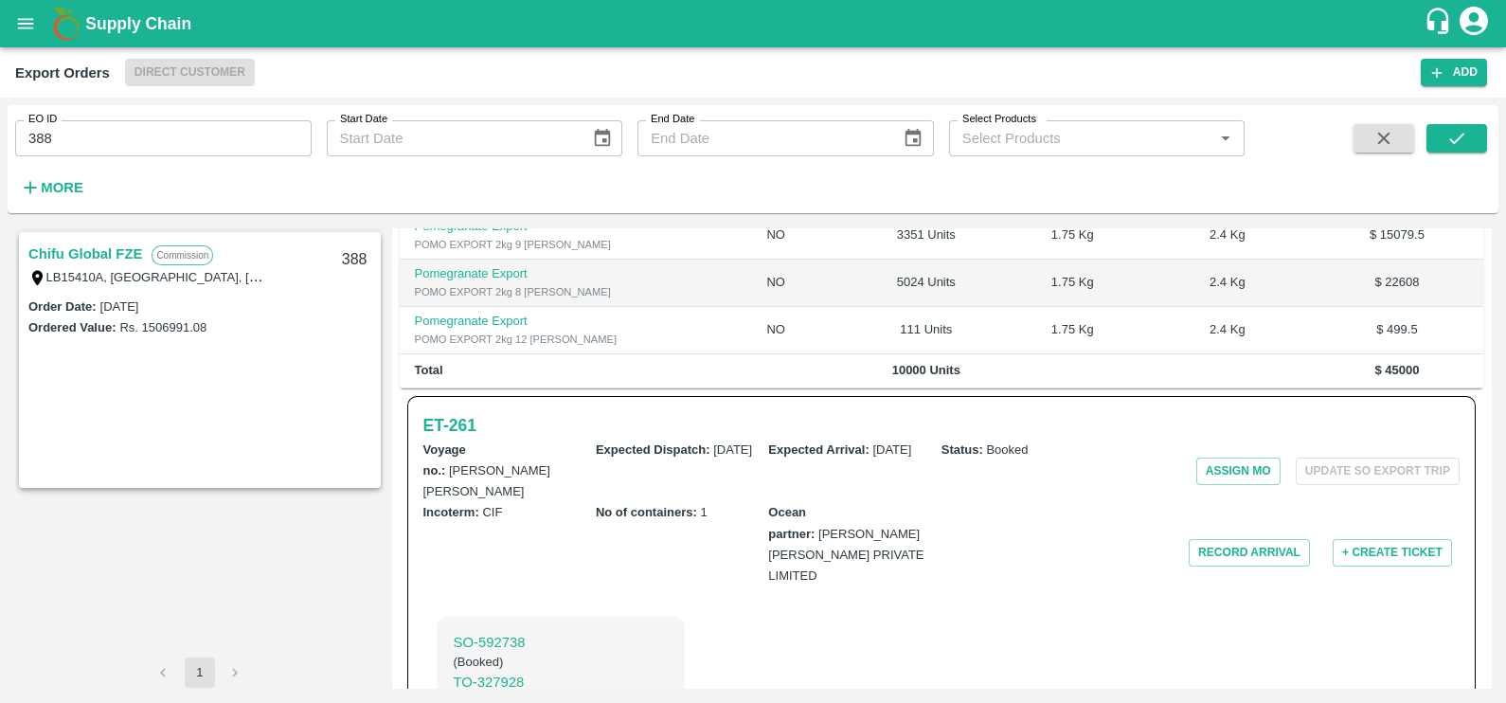
click at [101, 249] on link "Chifu Global FZE" at bounding box center [85, 253] width 114 height 25
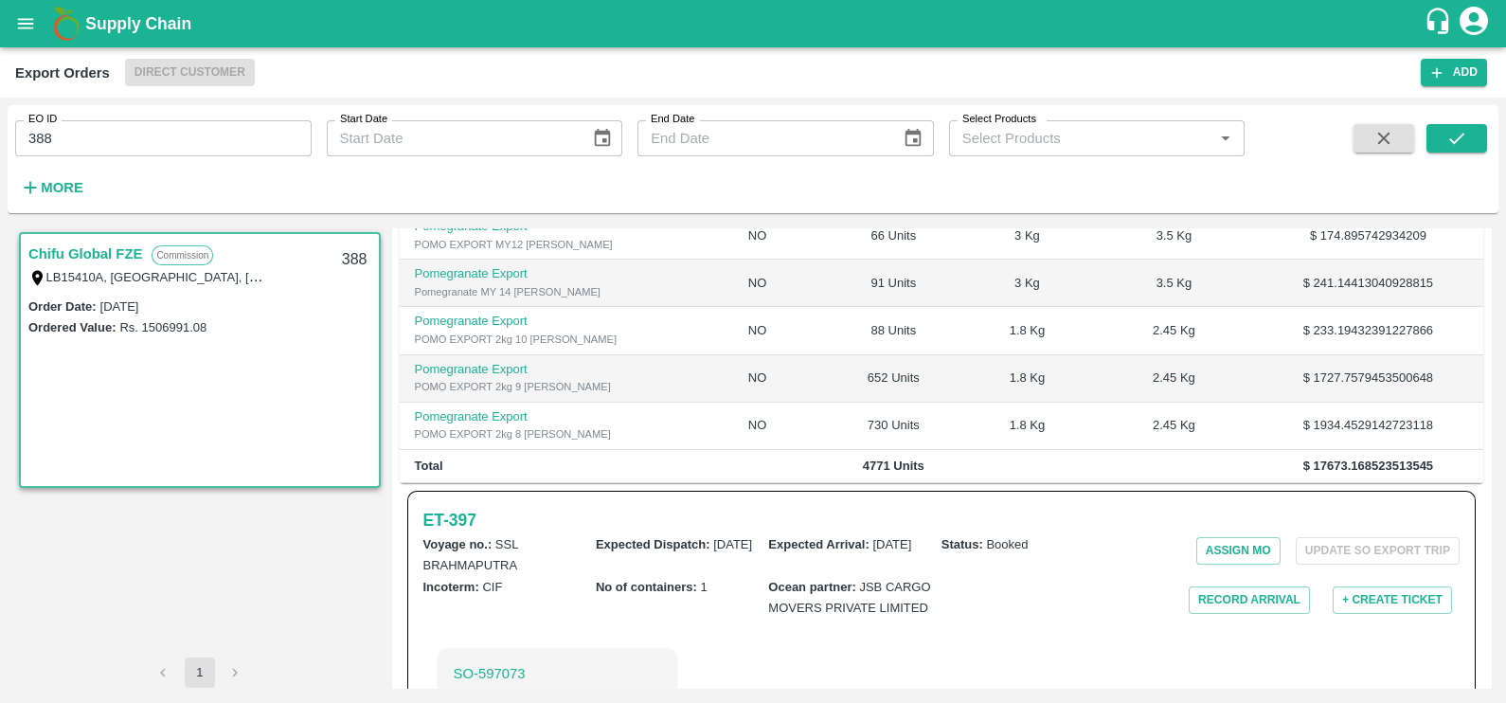
scroll to position [631, 0]
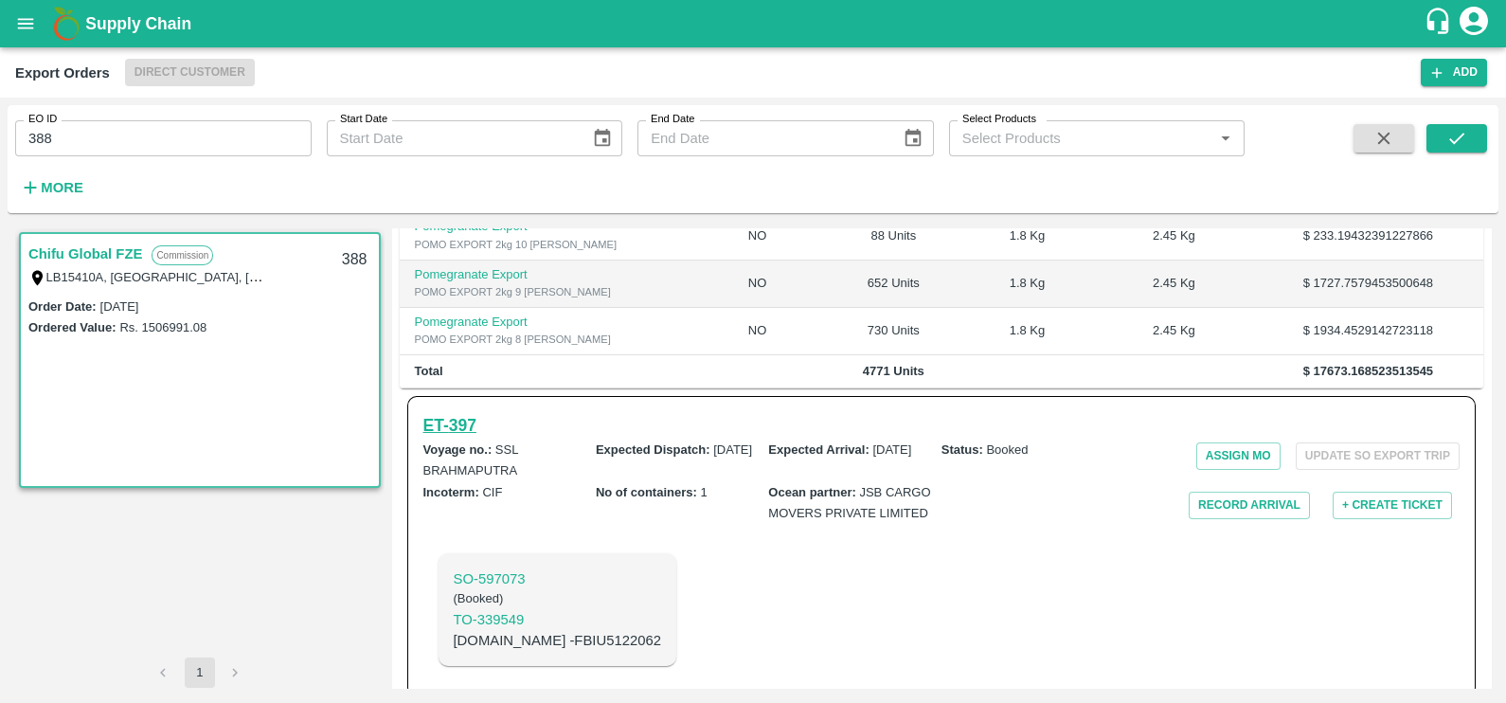
click at [473, 412] on h6 "ET- 397" at bounding box center [449, 425] width 53 height 27
click at [110, 127] on input "388" at bounding box center [163, 138] width 296 height 36
paste input "text"
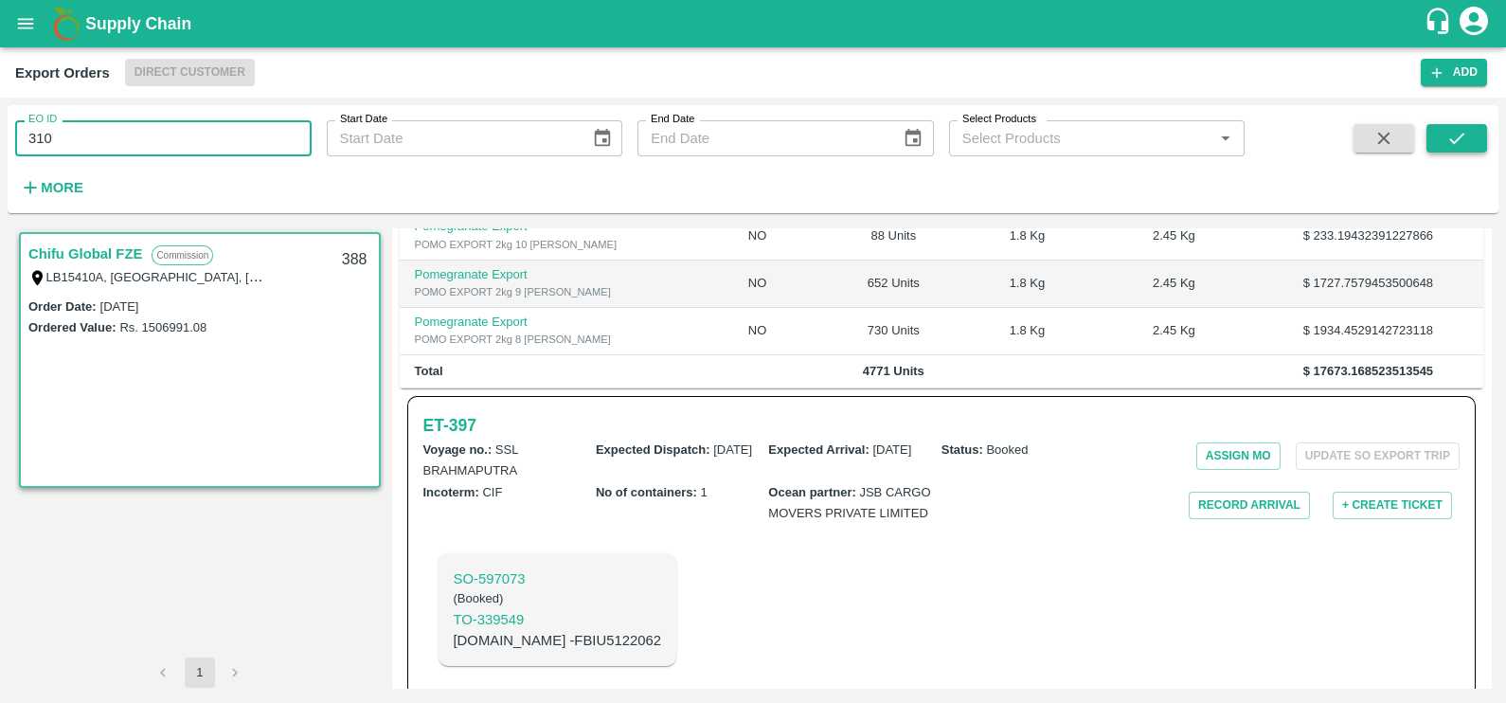
type input "310"
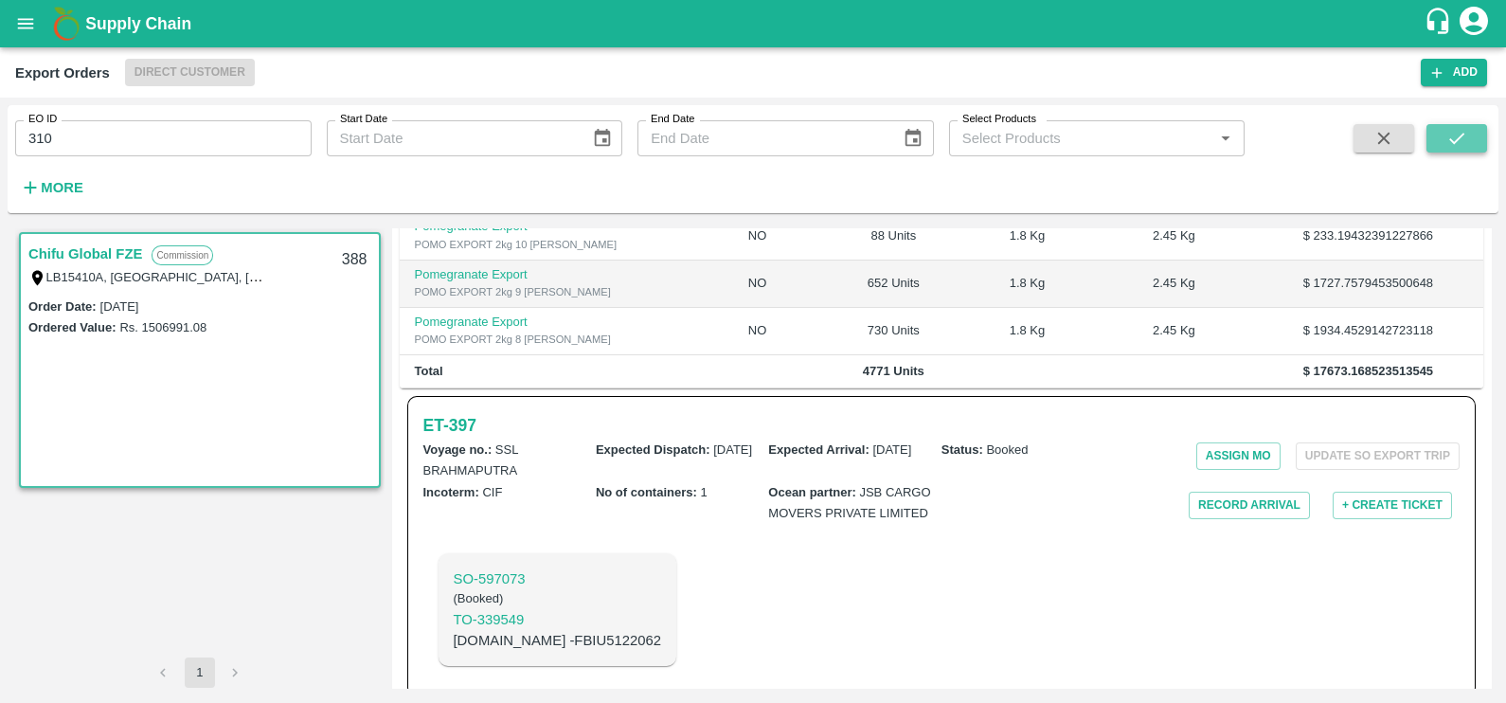
click at [1459, 130] on icon "submit" at bounding box center [1456, 138] width 21 height 21
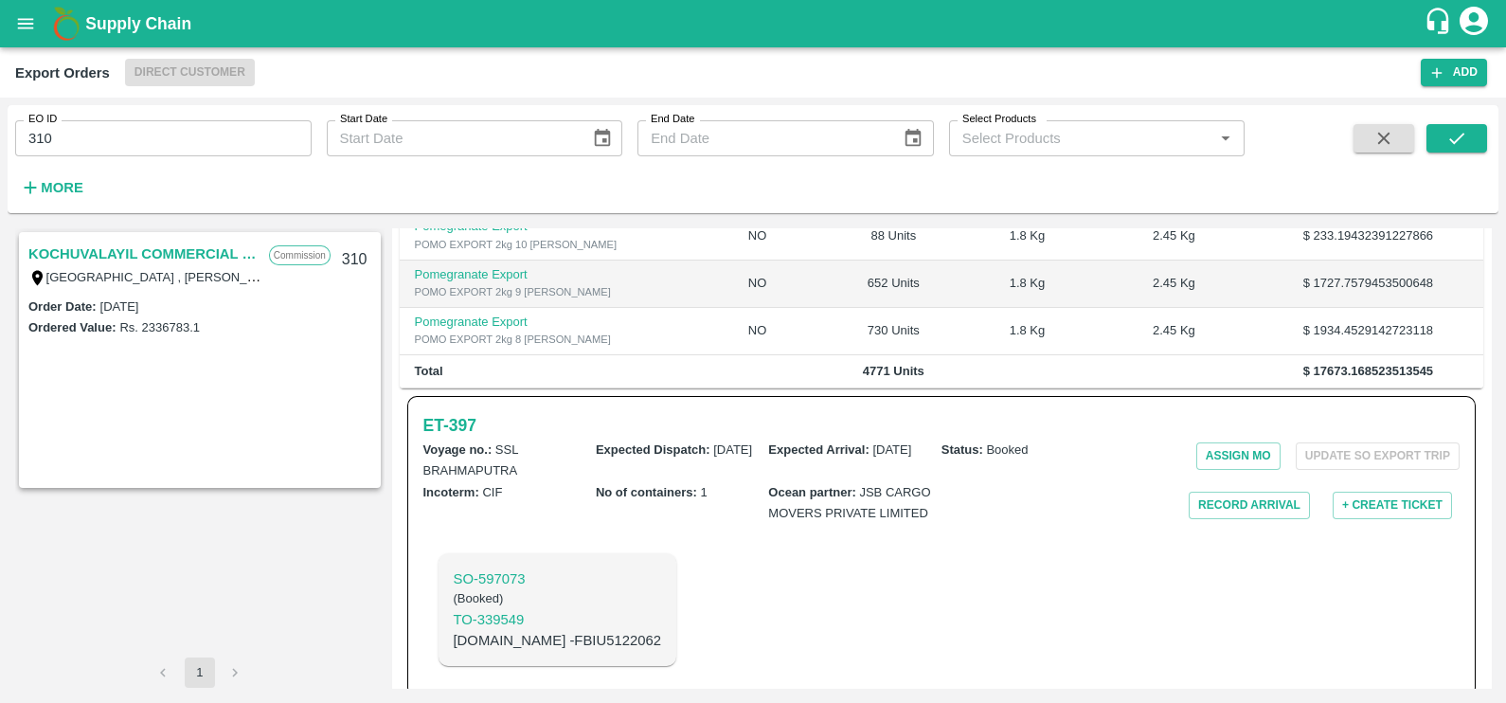
click at [128, 250] on link "KOCHUVALAYIL COMMERCIAL CENTRE LLC" at bounding box center [143, 253] width 231 height 25
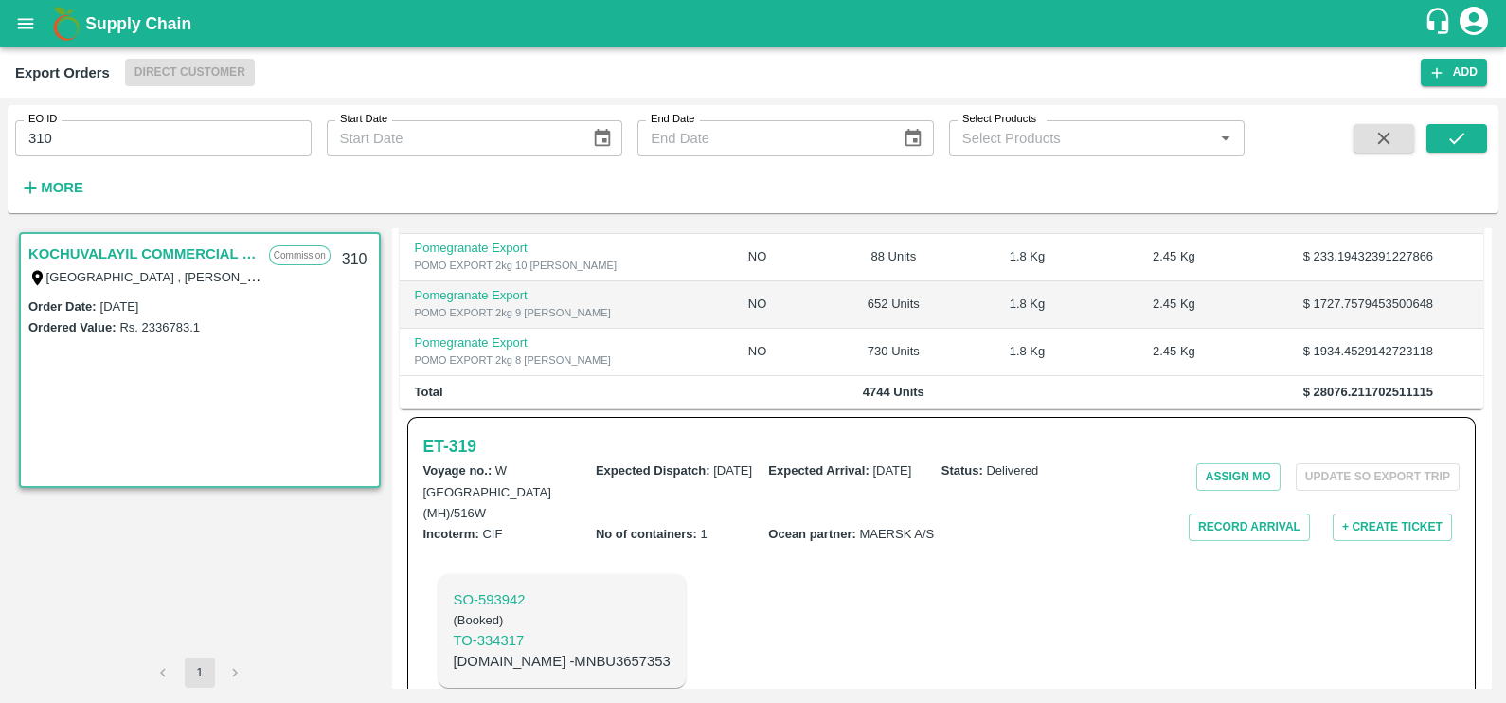
scroll to position [495, 0]
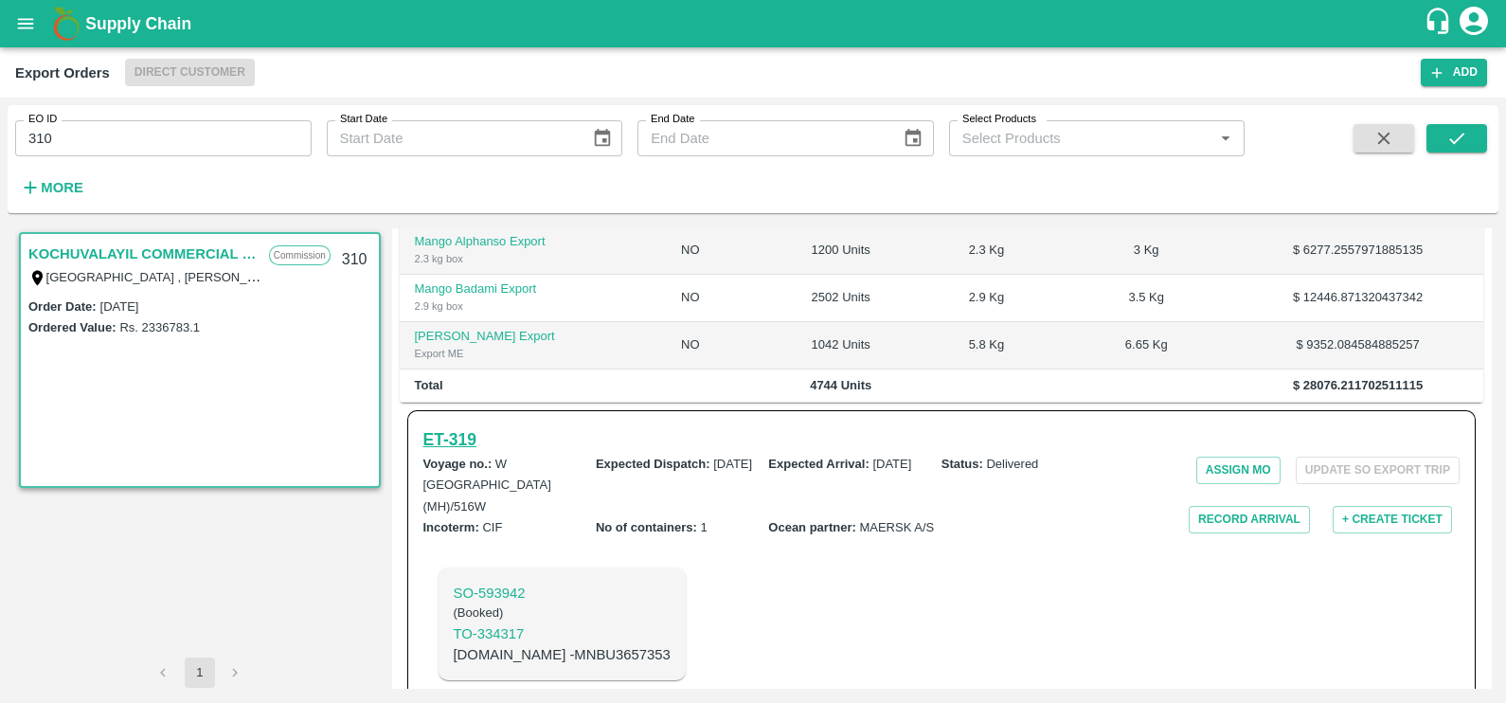
click at [461, 426] on h6 "ET- 319" at bounding box center [449, 439] width 53 height 27
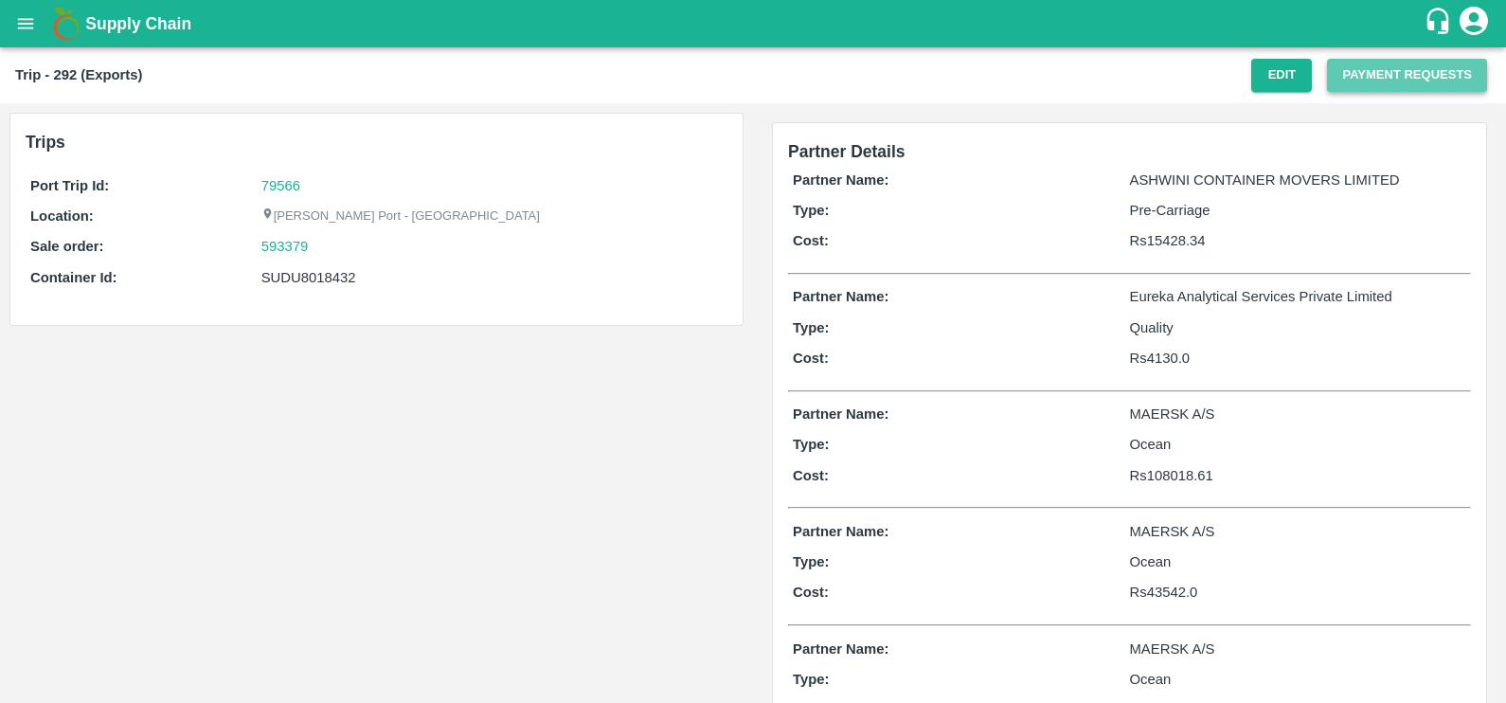
click at [1358, 76] on button "Payment Requests" at bounding box center [1407, 75] width 160 height 33
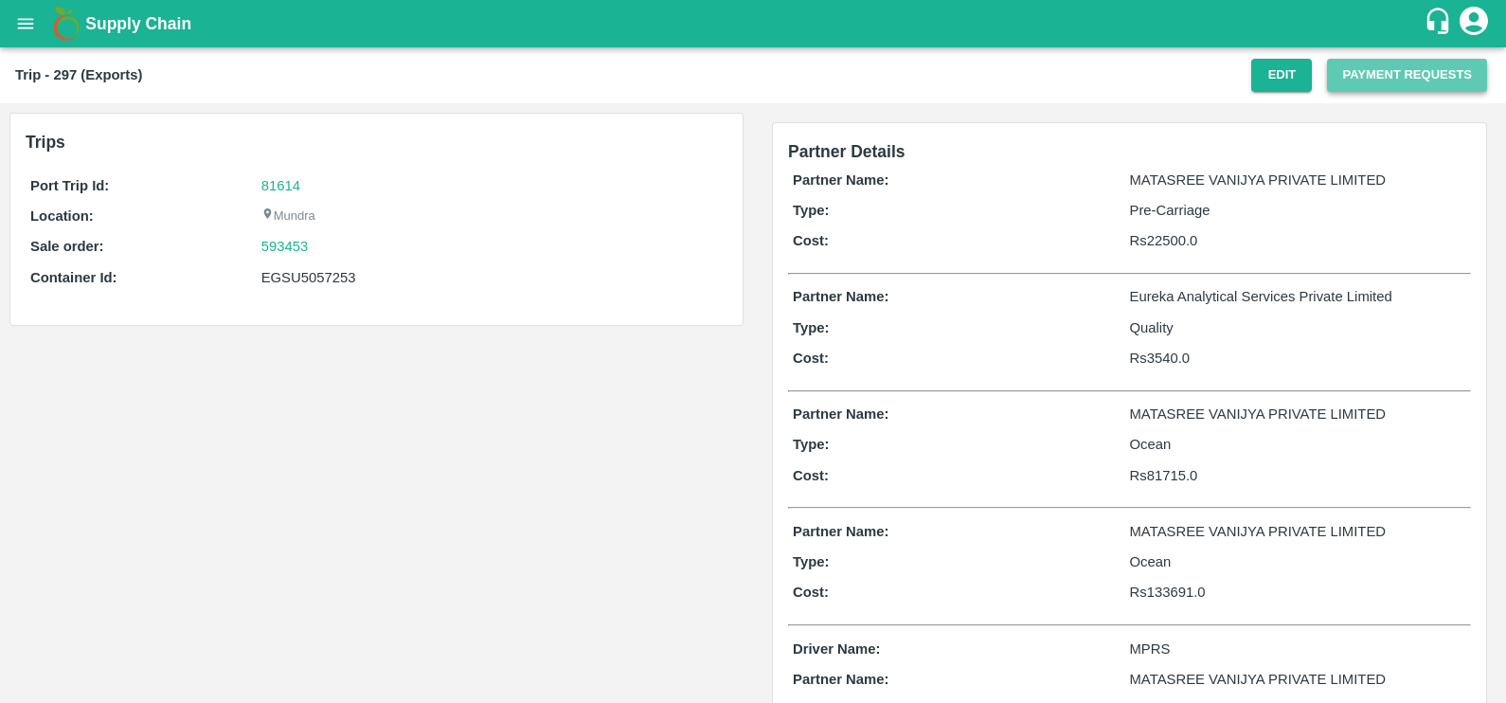
click at [1367, 80] on button "Payment Requests" at bounding box center [1407, 75] width 160 height 33
click at [1332, 90] on button "Payment Requests" at bounding box center [1407, 75] width 160 height 33
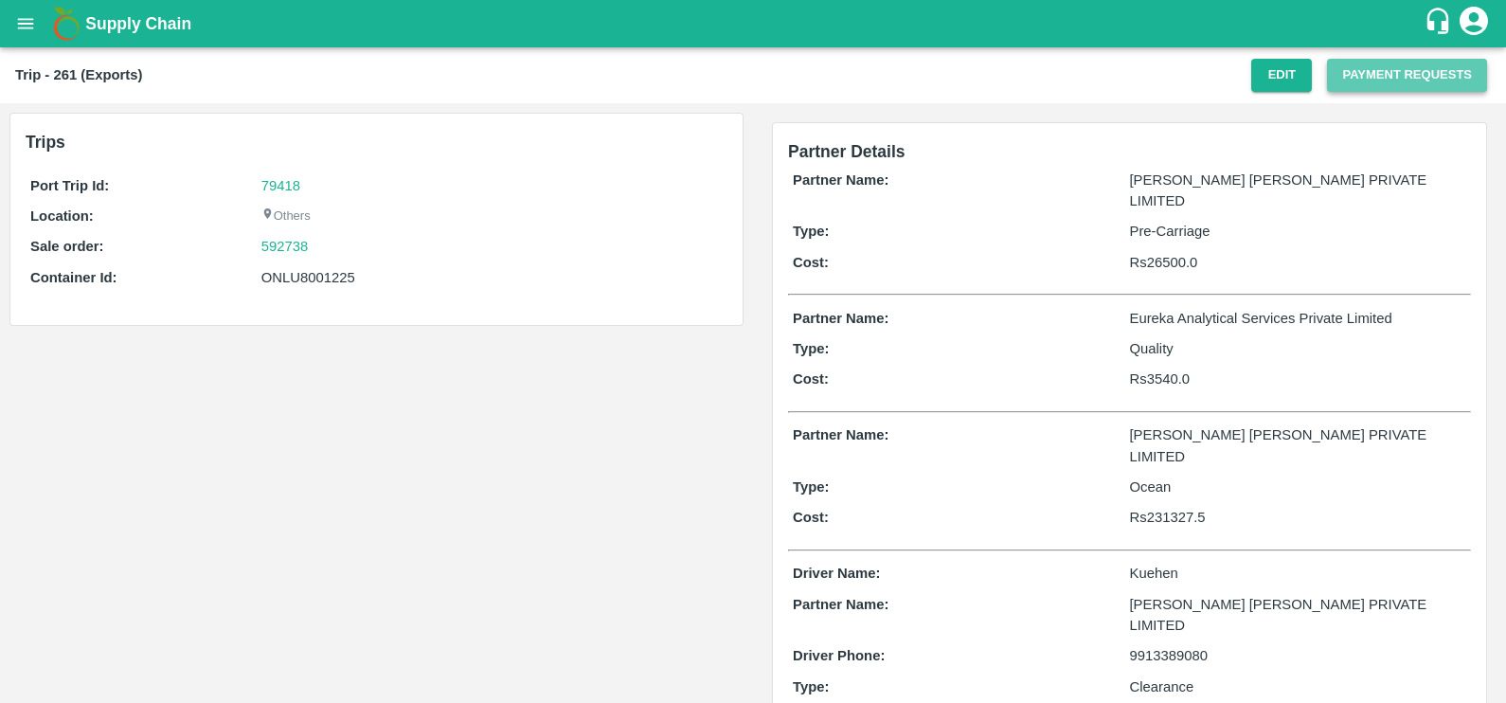
click at [1401, 74] on button "Payment Requests" at bounding box center [1407, 75] width 160 height 33
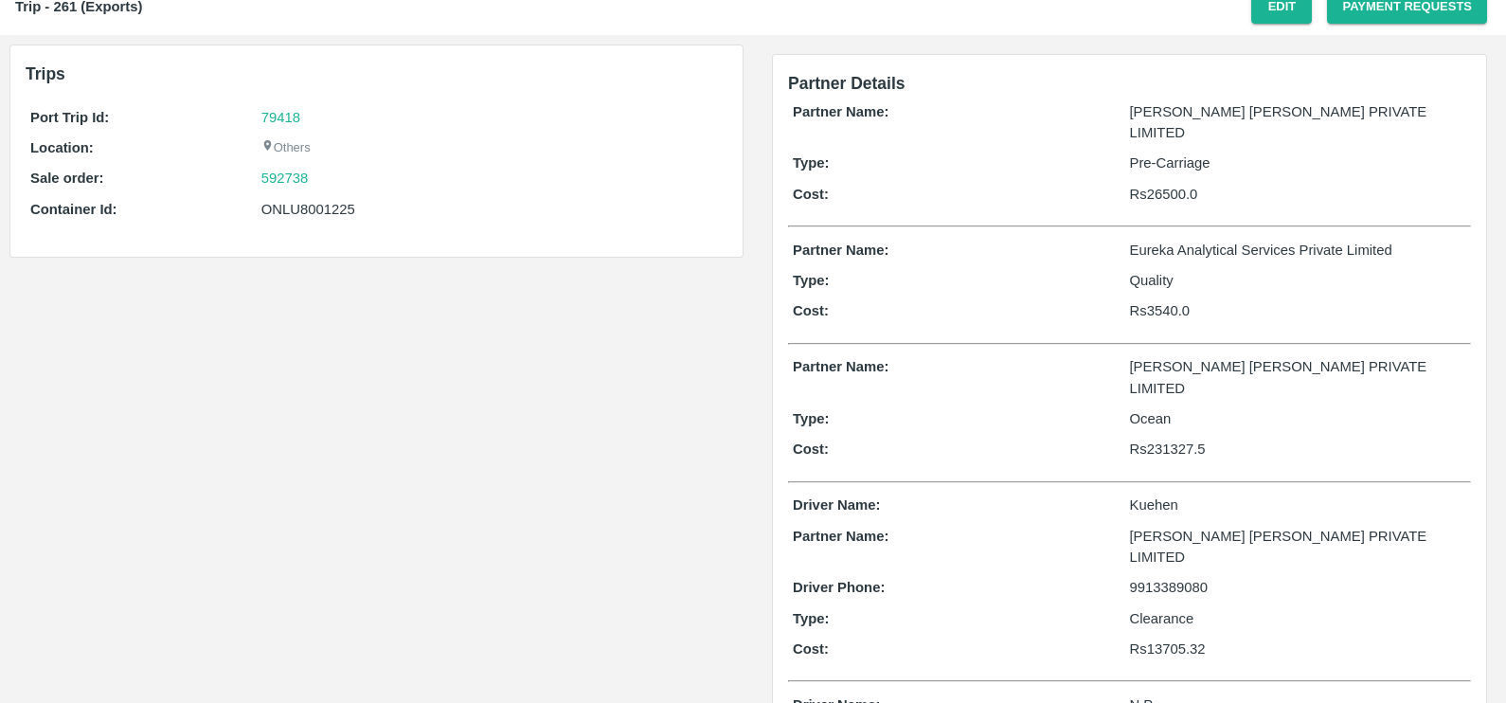
scroll to position [35, 0]
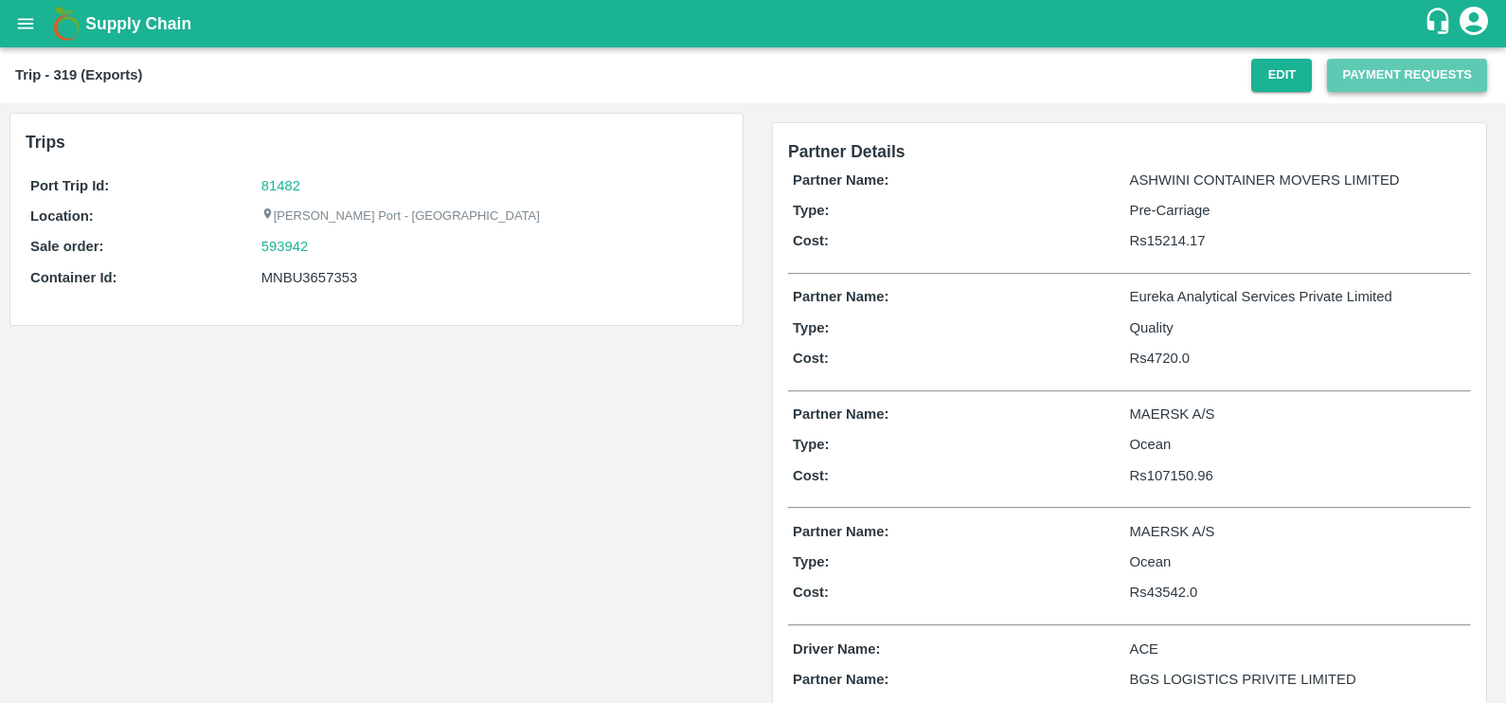
click at [1365, 84] on button "Payment Requests" at bounding box center [1407, 75] width 160 height 33
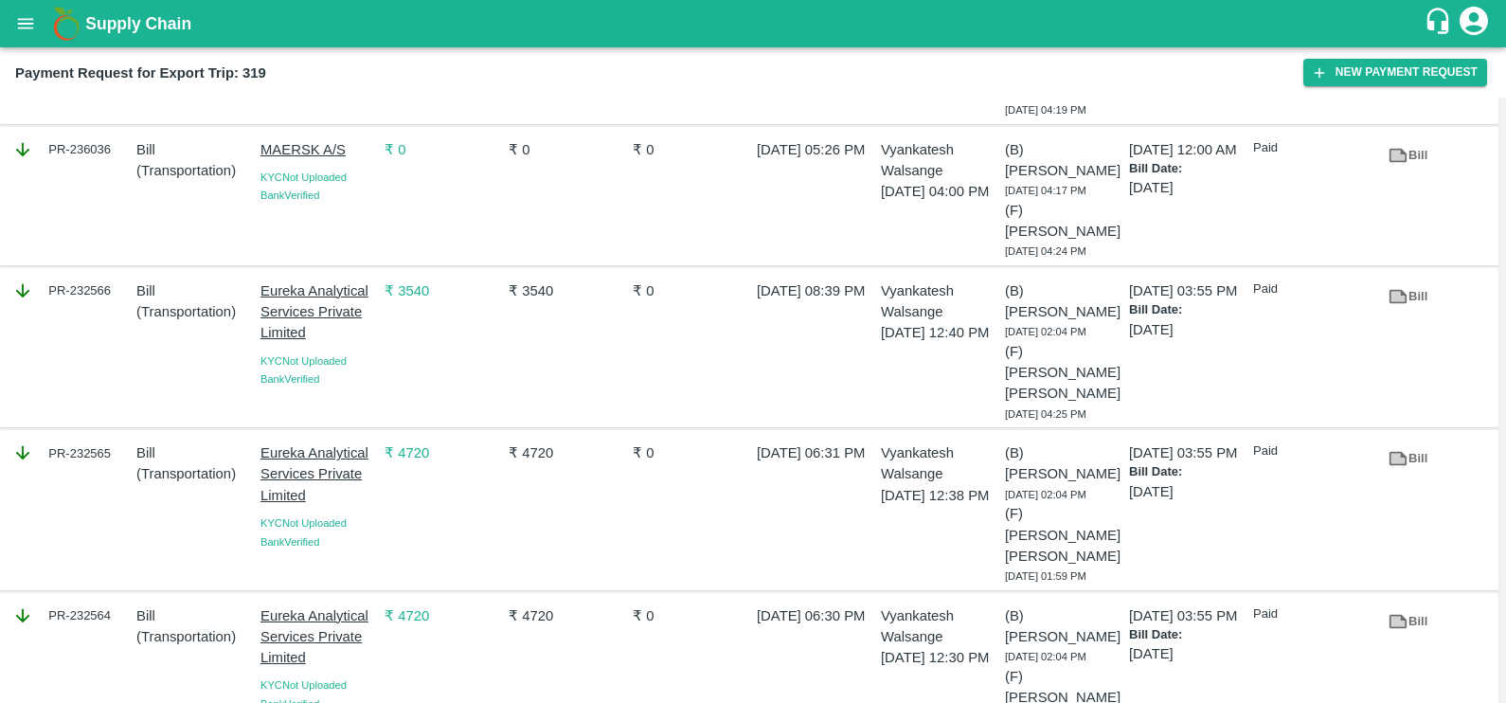
scroll to position [578, 0]
click at [1394, 302] on icon at bounding box center [1397, 297] width 14 height 10
